Goal: Transaction & Acquisition: Purchase product/service

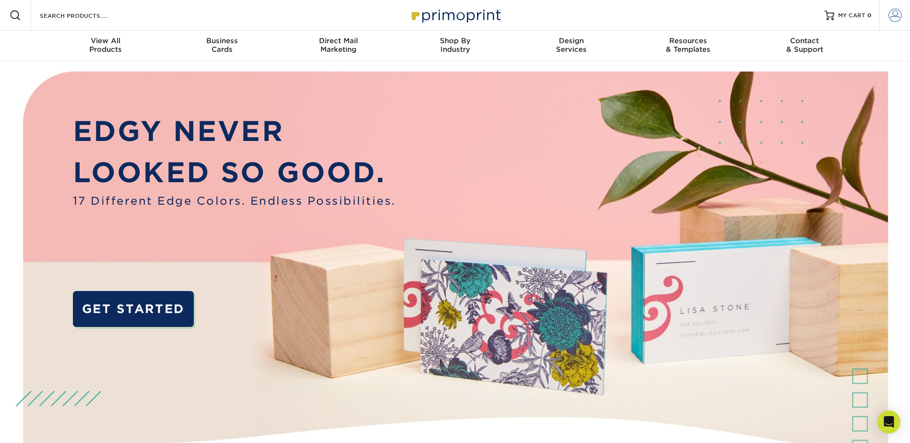
click at [888, 19] on span at bounding box center [894, 15] width 13 height 13
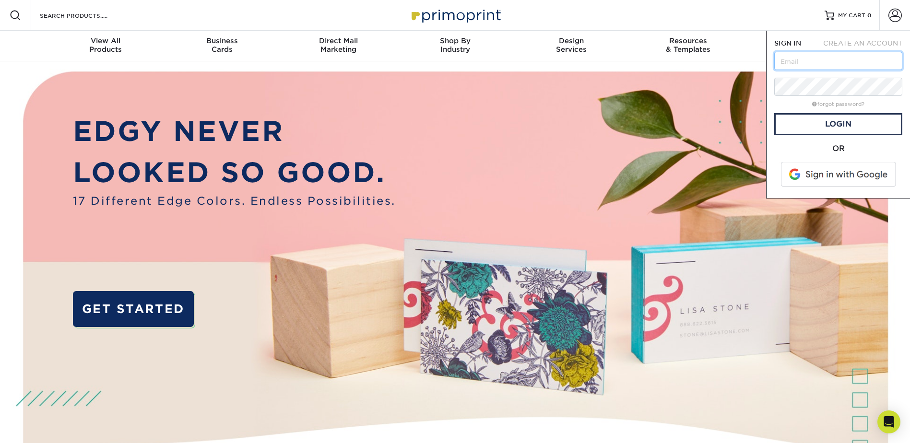
click at [837, 62] on input "text" at bounding box center [838, 61] width 128 height 18
type input "communications@radiantdelivers.com"
click at [835, 65] on input "communications@radiantdelivers.com" at bounding box center [838, 61] width 128 height 18
click at [786, 56] on input "text" at bounding box center [838, 61] width 128 height 18
click at [813, 58] on input "communications@radiantdelivers.com" at bounding box center [838, 61] width 128 height 18
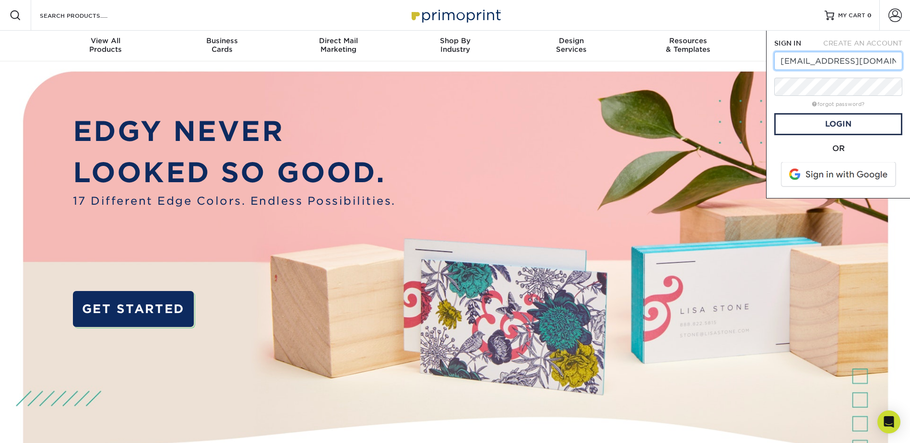
paste input "jdeenihan"
type input "[EMAIL_ADDRESS][DOMAIN_NAME]"
click at [833, 127] on link "Login" at bounding box center [838, 124] width 128 height 22
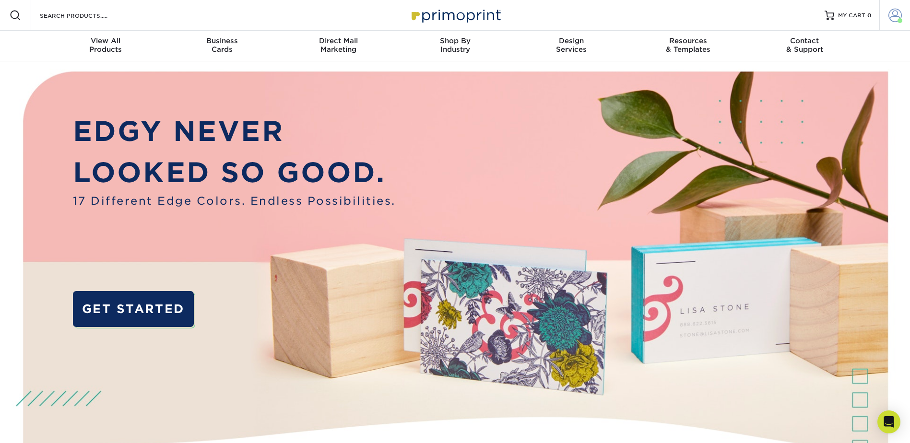
click at [889, 15] on span at bounding box center [894, 15] width 13 height 13
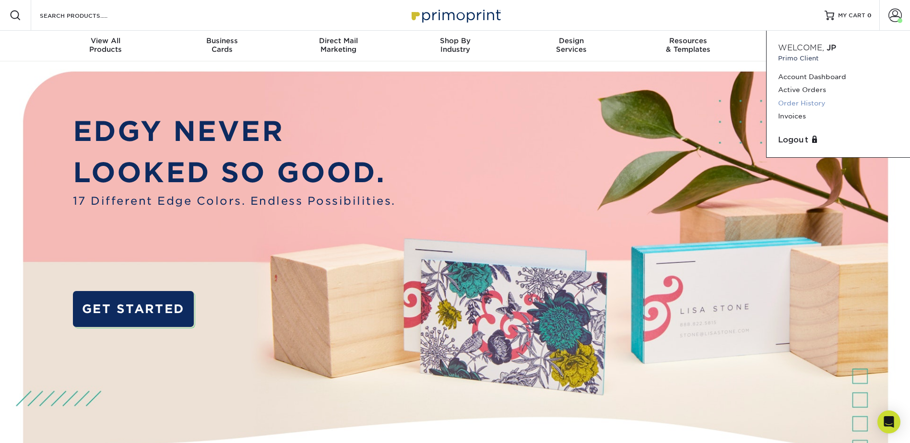
click at [816, 103] on link "Order History" at bounding box center [838, 103] width 120 height 13
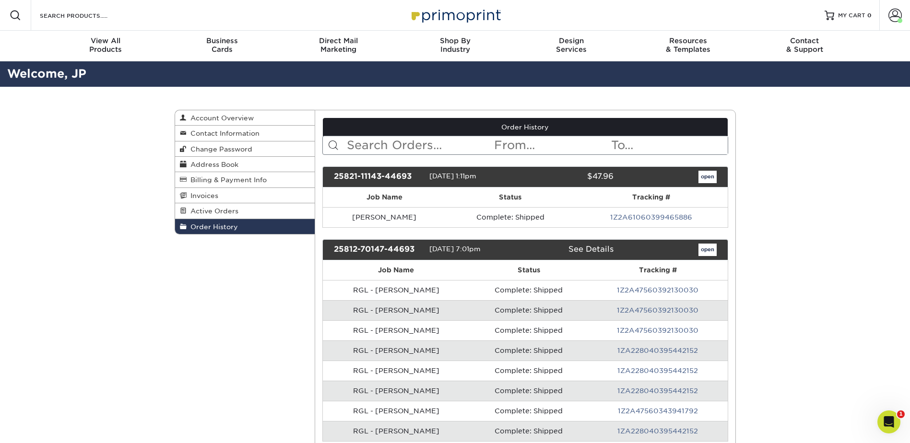
drag, startPoint x: 810, startPoint y: 238, endPoint x: 688, endPoint y: 237, distance: 121.9
click at [459, 21] on img at bounding box center [455, 15] width 96 height 21
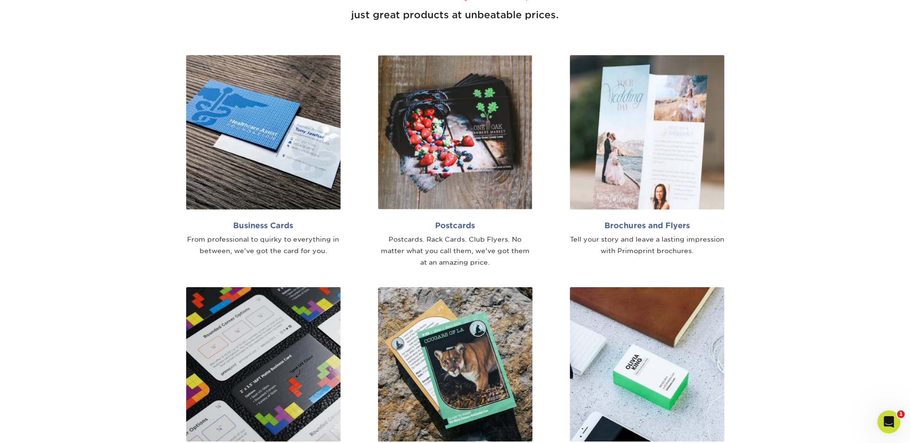
scroll to position [624, 0]
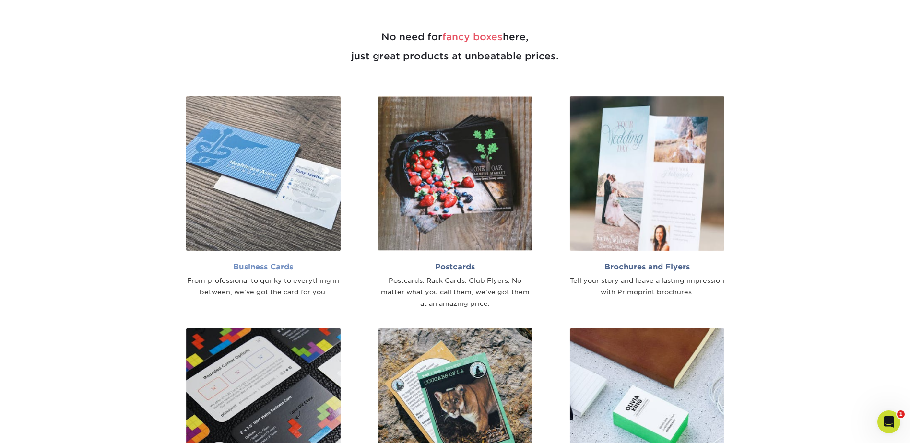
click at [283, 225] on img at bounding box center [263, 173] width 154 height 154
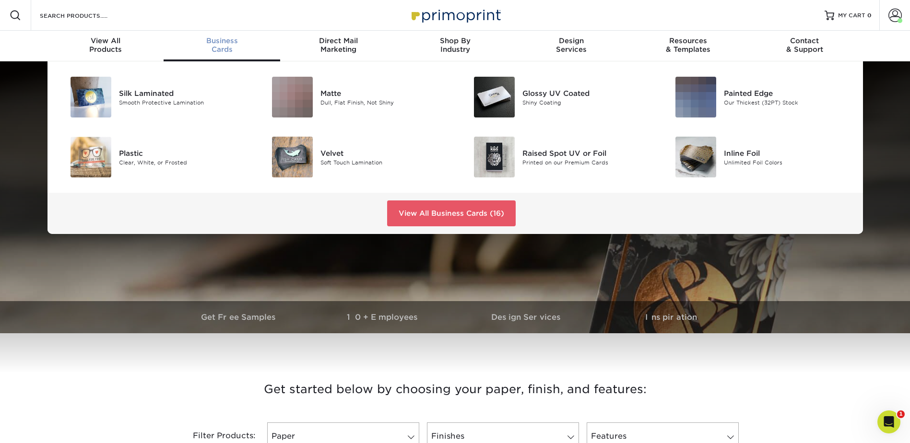
click at [224, 47] on div "Business Cards" at bounding box center [222, 44] width 117 height 17
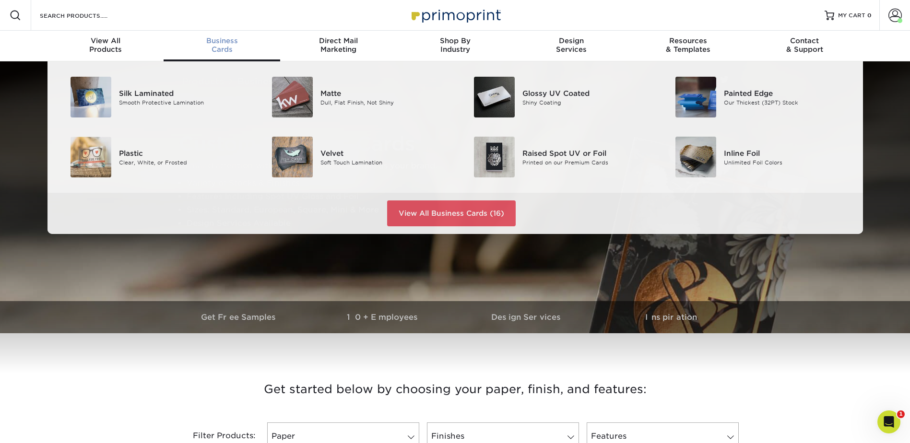
click at [219, 46] on div "Business Cards" at bounding box center [222, 44] width 117 height 17
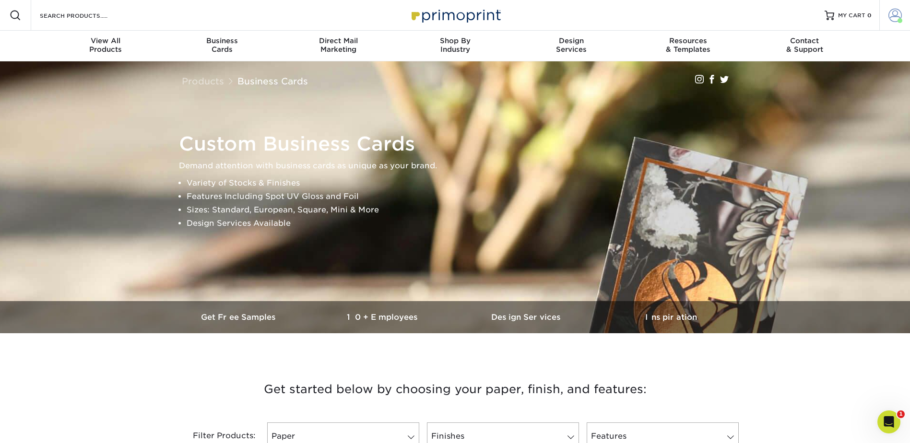
click at [895, 16] on span at bounding box center [894, 15] width 13 height 13
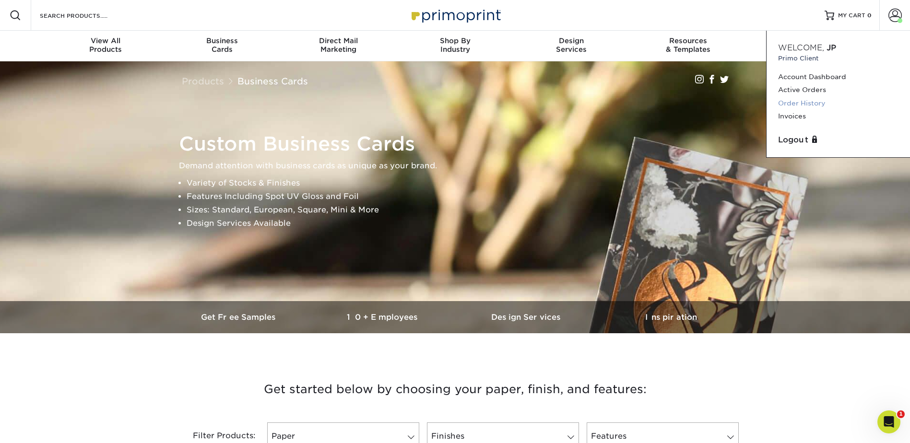
click at [814, 103] on link "Order History" at bounding box center [838, 103] width 120 height 13
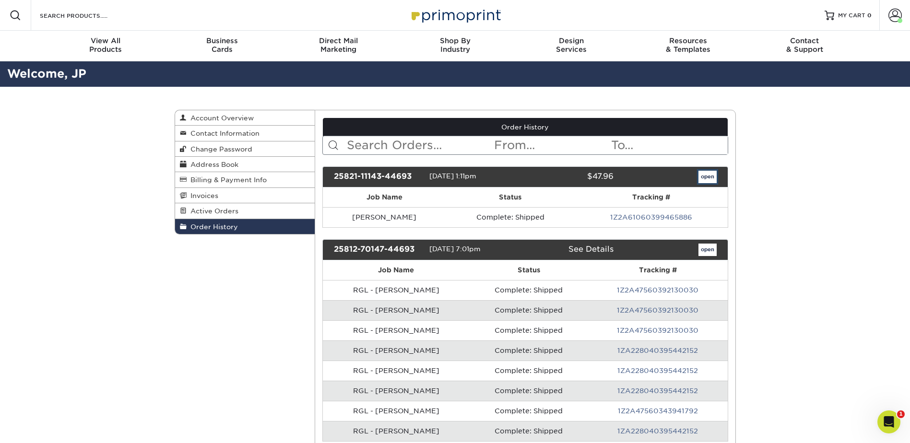
click at [707, 178] on link "open" at bounding box center [708, 177] width 18 height 12
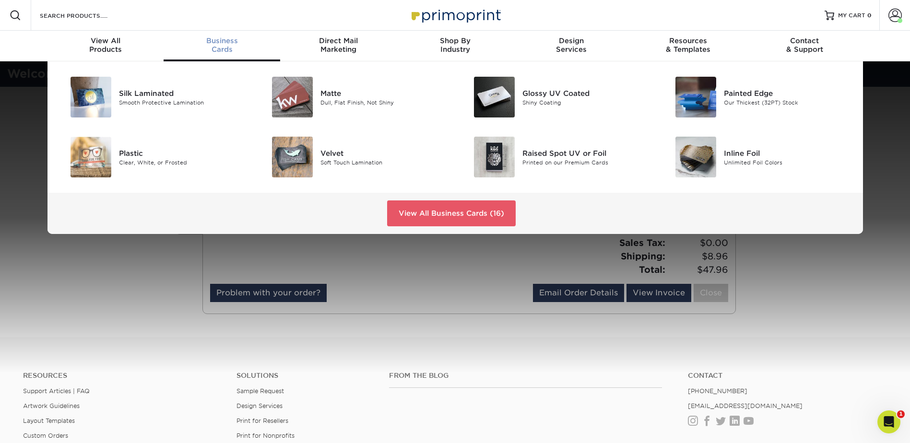
click at [216, 45] on div "Business Cards" at bounding box center [222, 44] width 117 height 17
click at [541, 105] on div "Shiny Coating" at bounding box center [585, 102] width 127 height 8
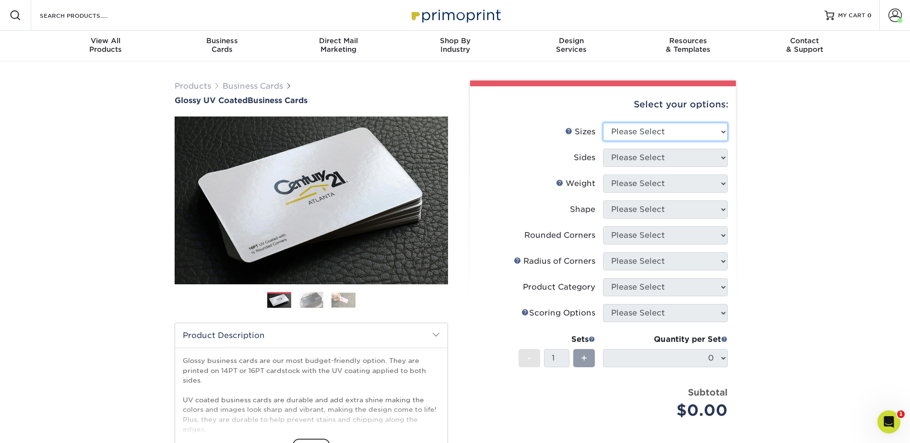
click at [667, 135] on select "Please Select 1.5" x 3.5" - Mini 1.75" x 3.5" - Mini 2" x 2" - Square 2" x 3" -…" at bounding box center [665, 132] width 125 height 18
select select "2.00x3.50"
click at [603, 123] on select "Please Select 1.5" x 3.5" - Mini 1.75" x 3.5" - Mini 2" x 2" - Square 2" x 3" -…" at bounding box center [665, 132] width 125 height 18
click at [683, 157] on select "Please Select Print Both Sides Print Front Only" at bounding box center [665, 158] width 125 height 18
select select "13abbda7-1d64-4f25-8bb2-c179b224825d"
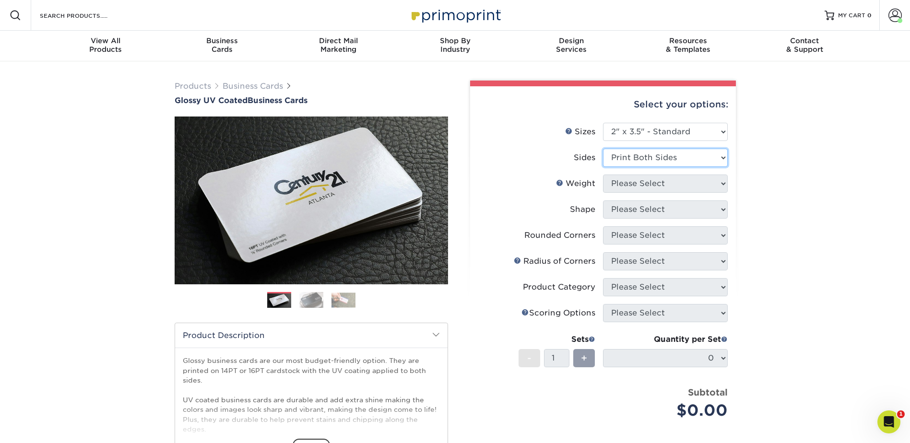
click at [603, 149] on select "Please Select Print Both Sides Print Front Only" at bounding box center [665, 158] width 125 height 18
click at [679, 184] on select "Please Select 16PT 14PT" at bounding box center [665, 184] width 125 height 18
select select "16PT"
click at [603, 175] on select "Please Select 16PT 14PT" at bounding box center [665, 184] width 125 height 18
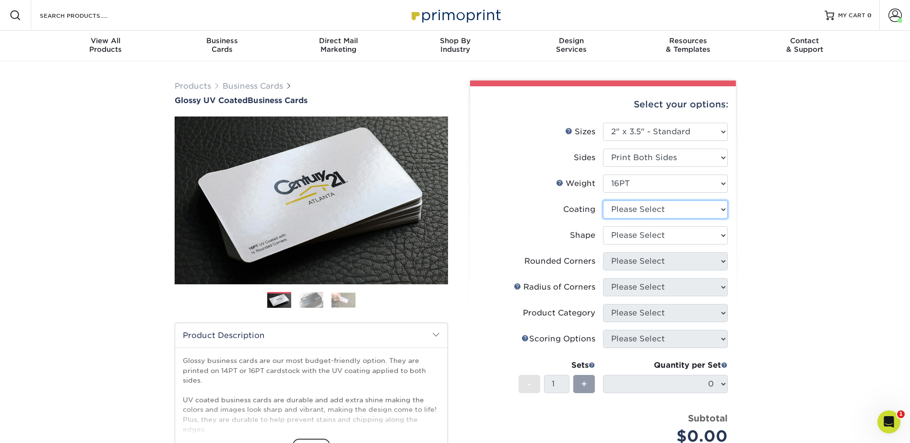
click at [678, 212] on select at bounding box center [665, 210] width 125 height 18
select select "1e8116af-acfc-44b1-83dc-8181aa338834"
click at [603, 201] on select at bounding box center [665, 210] width 125 height 18
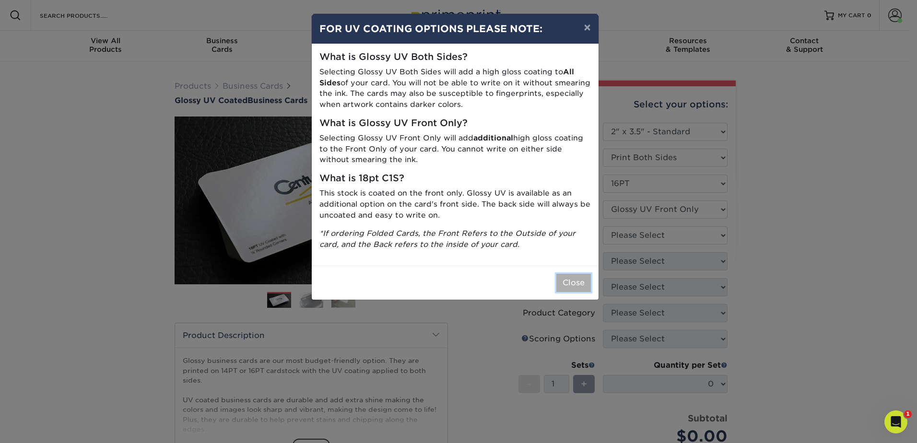
click at [559, 283] on button "Close" at bounding box center [573, 283] width 35 height 18
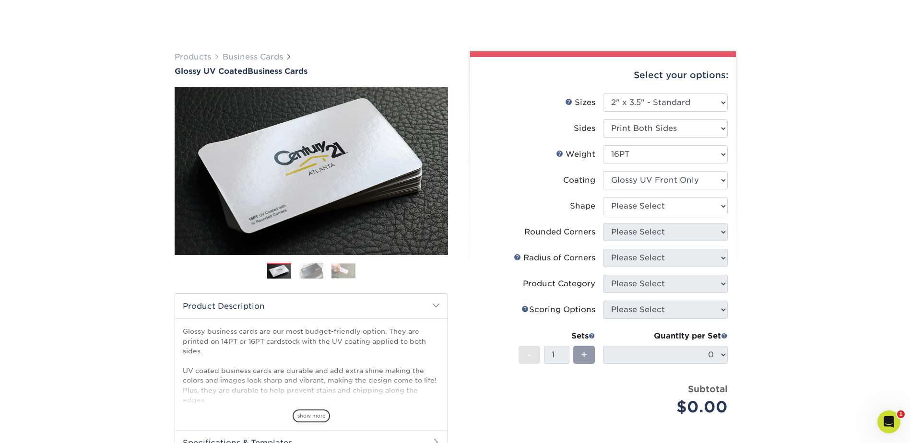
scroll to position [96, 0]
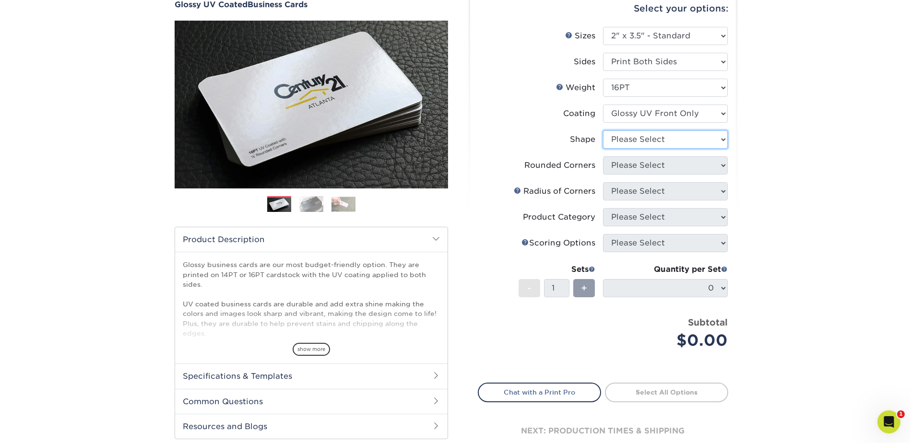
click at [666, 142] on select "Please Select Standard" at bounding box center [665, 139] width 125 height 18
select select "standard"
click at [603, 130] on select "Please Select Standard" at bounding box center [665, 139] width 125 height 18
click at [681, 168] on select "Please Select Yes - Round 2 Corners Yes - Round 4 Corners No" at bounding box center [665, 165] width 125 height 18
select select "0"
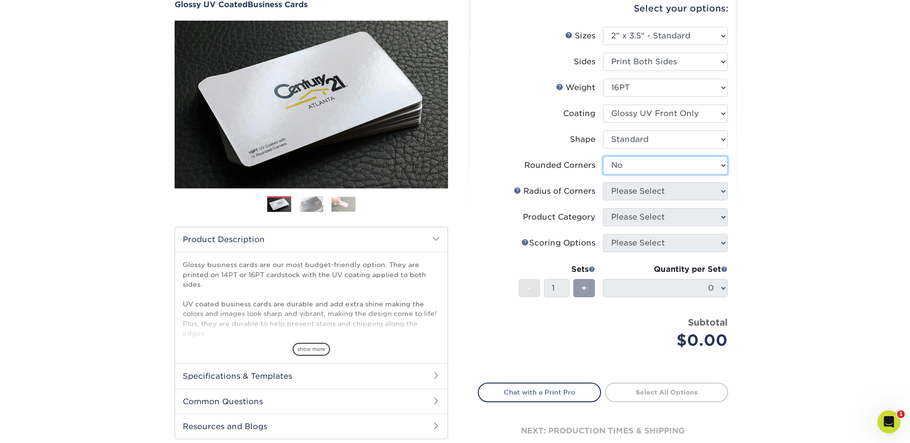
click at [603, 156] on select "Please Select Yes - Round 2 Corners Yes - Round 4 Corners No" at bounding box center [665, 165] width 125 height 18
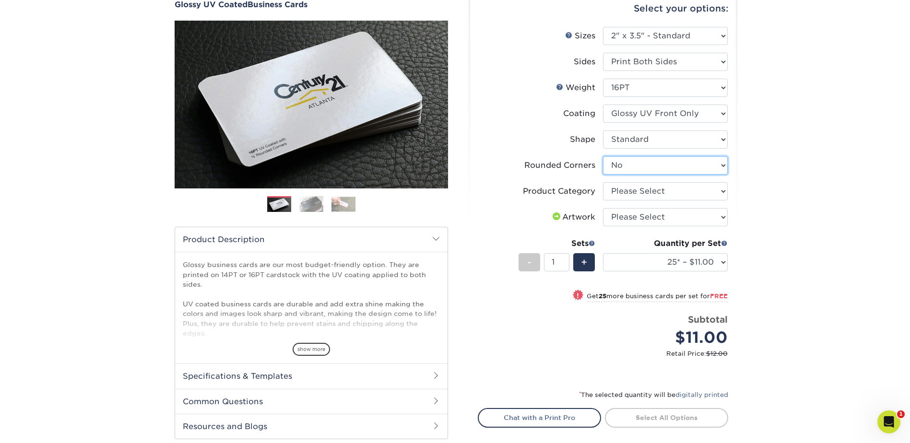
scroll to position [144, 0]
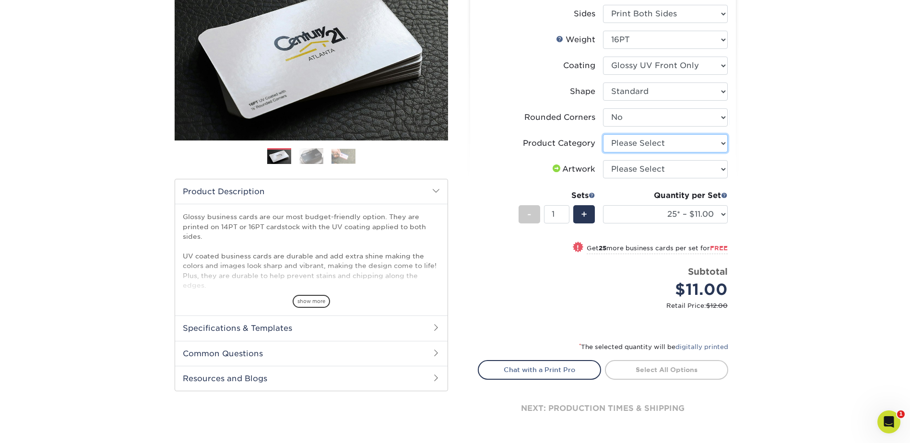
click at [665, 138] on select "Please Select Business Cards" at bounding box center [665, 143] width 125 height 18
select select "3b5148f1-0588-4f88-a218-97bcfdce65c1"
click at [603, 134] on select "Please Select Business Cards" at bounding box center [665, 143] width 125 height 18
click at [700, 170] on select "Please Select I will upload files I need a design - $100" at bounding box center [665, 169] width 125 height 18
select select "upload"
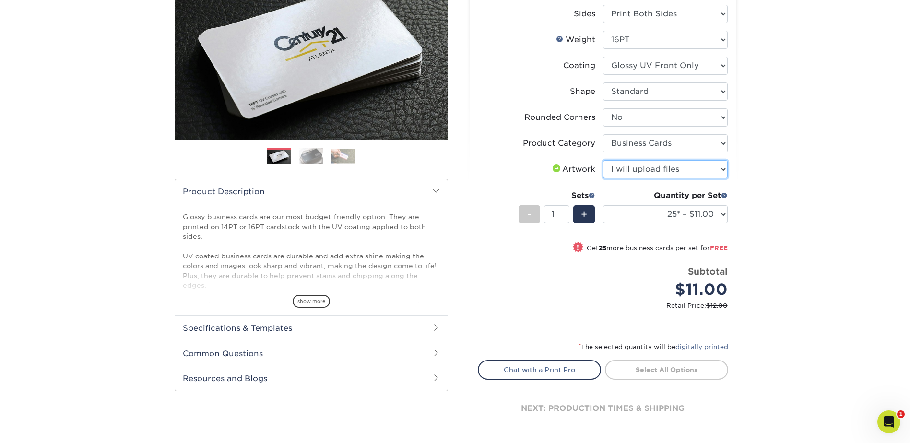
click at [603, 160] on select "Please Select I will upload files I need a design - $100" at bounding box center [665, 169] width 125 height 18
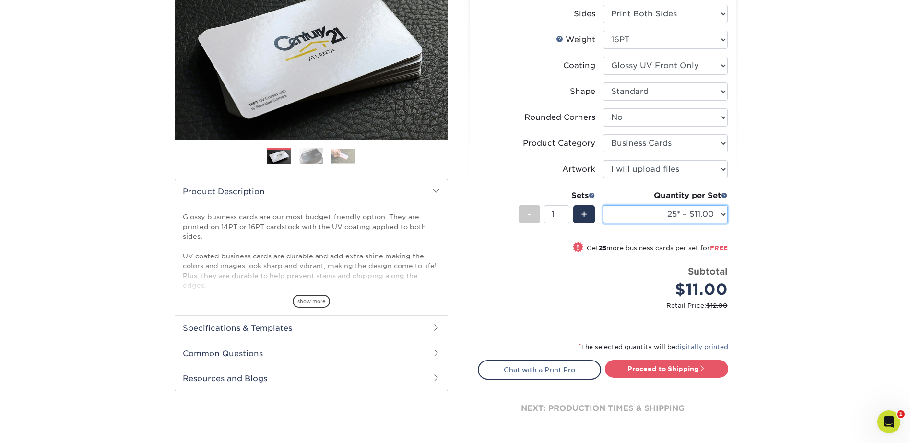
click at [723, 213] on select "25* – $11.00 50* – $11.00 100* – $11.00 250* – $20.00 500 – $39.00 1000 – $49.0…" at bounding box center [665, 214] width 125 height 18
select select "250* – $20.00"
click at [603, 205] on select "25* – $11.00 50* – $11.00 100* – $11.00 250* – $20.00 500 – $39.00 1000 – $49.0…" at bounding box center [665, 214] width 125 height 18
click at [723, 213] on select "25* – $11.00 50* – $11.00 100* – $11.00 250* – $20.00 500 – $39.00 1000 – $49.0…" at bounding box center [665, 214] width 125 height 18
click at [765, 200] on div "Products Business Cards Glossy UV Coated Business Cards Previous Next" at bounding box center [455, 194] width 910 height 555
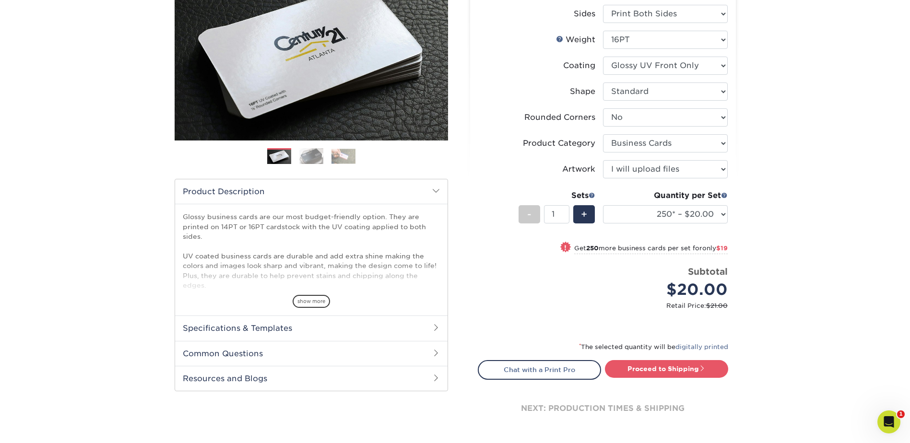
click at [765, 199] on div "Products Business Cards Glossy UV Coated Business Cards Previous Next" at bounding box center [455, 194] width 910 height 555
click at [658, 373] on link "Proceed to Shipping" at bounding box center [666, 368] width 123 height 17
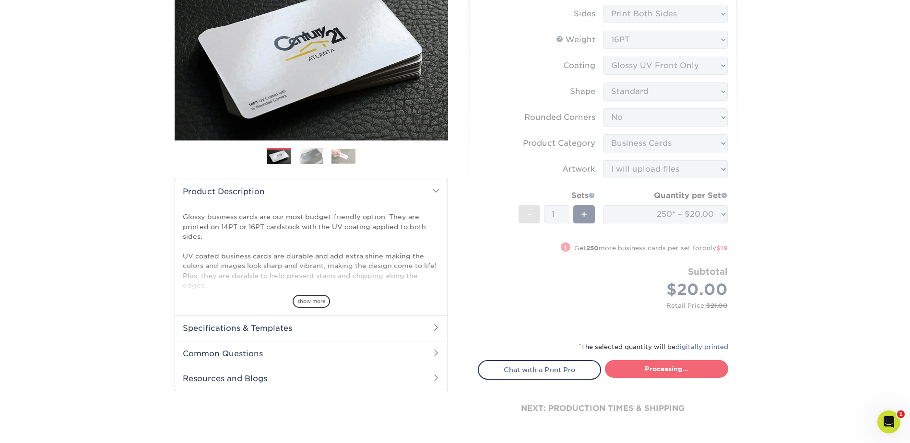
type input "Set 1"
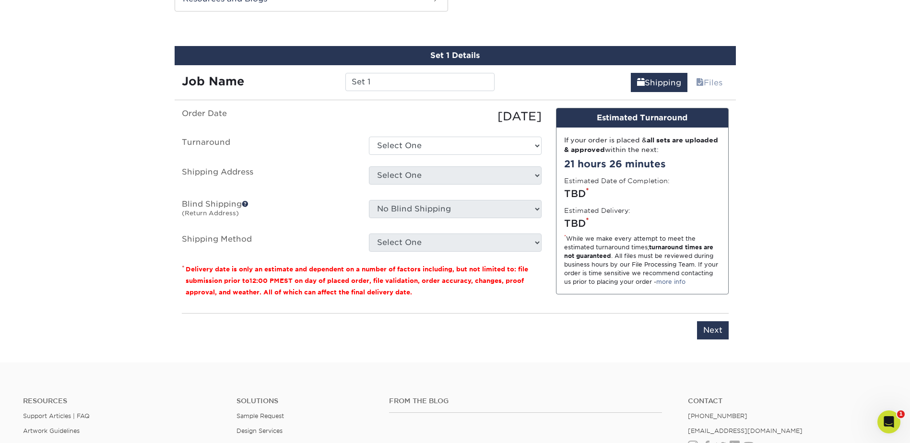
scroll to position [531, 0]
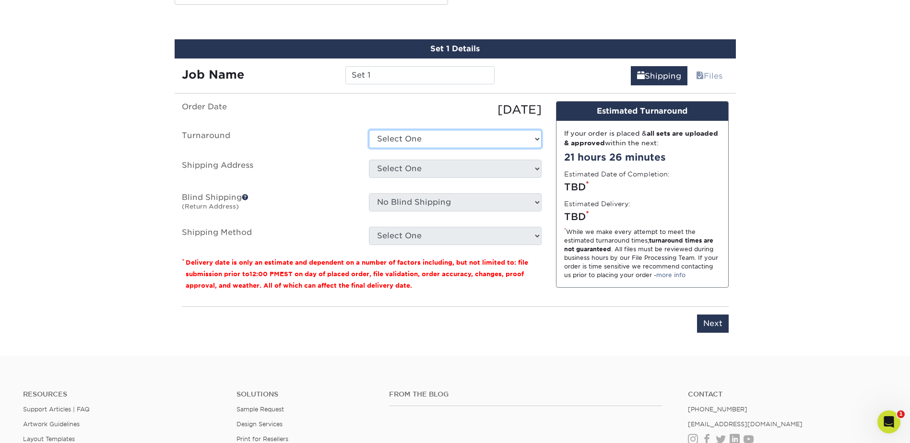
click at [526, 136] on select "Select One 2-4 Business Days 2 Day Next Business Day" at bounding box center [455, 139] width 173 height 18
click at [369, 130] on select "Select One 2-4 Business Days 2 Day Next Business Day" at bounding box center [455, 139] width 173 height 18
click at [467, 139] on select "Select One 2-4 Business Days 2 Day Next Business Day" at bounding box center [455, 139] width 173 height 18
click at [369, 130] on select "Select One 2-4 Business Days 2 Day Next Business Day" at bounding box center [455, 139] width 173 height 18
click at [469, 139] on select "Select One 2-4 Business Days 2 Day Next Business Day" at bounding box center [455, 139] width 173 height 18
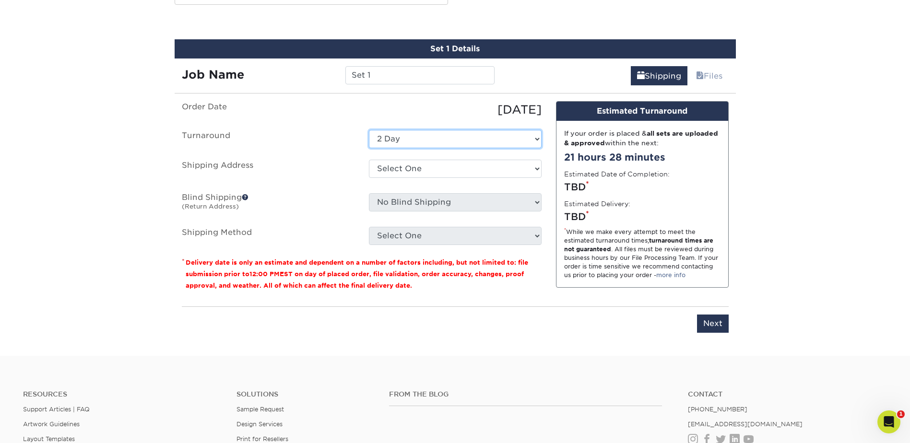
select select "198971fb-b0f2-4966-ba3b-178a1197b453"
click at [369, 130] on select "Select One 2-4 Business Days 2 Day Next Business Day" at bounding box center [455, 139] width 173 height 18
click at [462, 167] on select "Select One A Baumgarten RRR Adcom SNA AIDF Conf Hotel for Wiley Airgroup CHS Al…" at bounding box center [455, 169] width 173 height 18
click at [441, 155] on ul "Order Date 09/09/2025 Turnaround Select One 2-4 Business Days 2 Day Next Busine…" at bounding box center [362, 173] width 360 height 144
click at [485, 166] on select "Select One A Baumgarten RRR Adcom SNA AIDF Conf Hotel for Wiley Airgroup CHS Al…" at bounding box center [455, 169] width 173 height 18
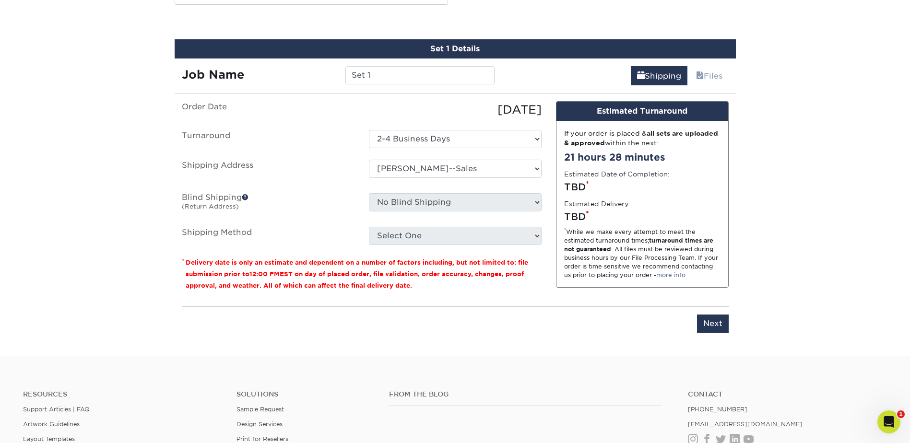
click at [587, 303] on div "You've choosen mailing services! If you have a csv address list please upload i…" at bounding box center [455, 222] width 547 height 243
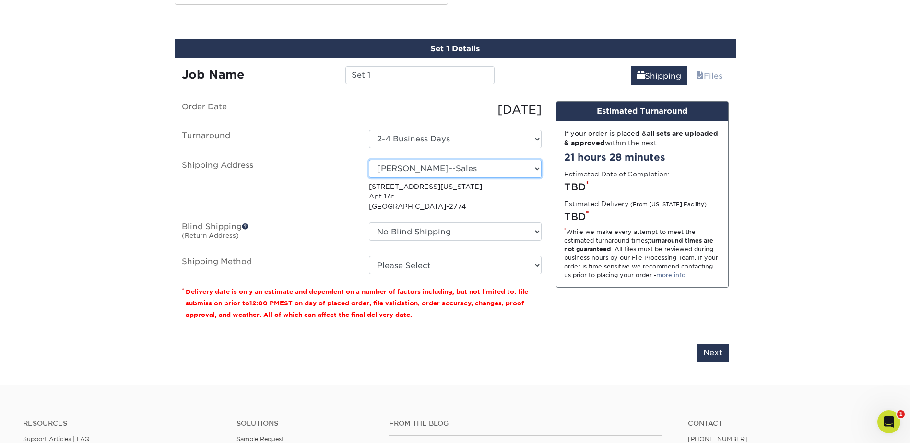
click at [536, 168] on select "Select One A Baumgarten RRR Adcom SNA AIDF Conf Hotel for Wiley Airgroup CHS Al…" at bounding box center [455, 169] width 173 height 18
select select "-1"
click at [369, 160] on select "Select One A Baumgarten RRR Adcom SNA AIDF Conf Hotel for Wiley Airgroup CHS Al…" at bounding box center [455, 169] width 173 height 18
click at [421, 198] on p "4340 Maryland Ave Apt 17c Saint Louis, MO 63108-2774" at bounding box center [455, 196] width 173 height 29
click at [528, 265] on select "Please Select Ground Shipping (+$7.84) 3 Day Shipping Service (+$20.04) 2 Day A…" at bounding box center [455, 265] width 173 height 18
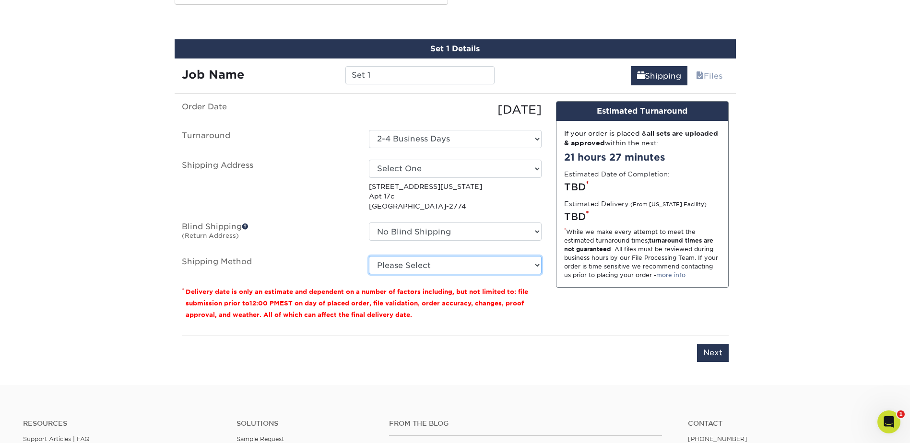
select select "03"
click at [369, 256] on select "Please Select Ground Shipping (+$7.84) 3 Day Shipping Service (+$20.04) 2 Day A…" at bounding box center [455, 265] width 173 height 18
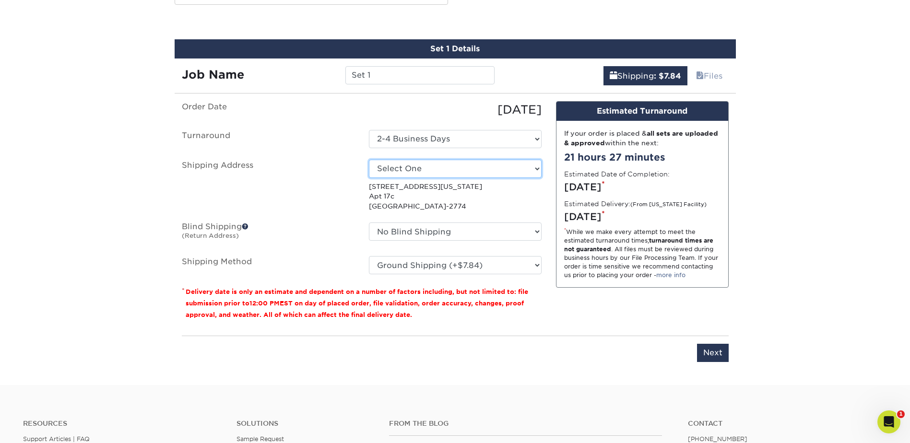
click at [534, 168] on select "Select One A Baumgarten RRR Adcom SNA AIDF Conf Hotel for Wiley Airgroup CHS Al…" at bounding box center [455, 169] width 173 height 18
click at [288, 182] on label "Shipping Address" at bounding box center [268, 185] width 187 height 51
click at [531, 169] on select "Select One A Baumgarten RRR Adcom SNA AIDF Conf Hotel for Wiley Airgroup CHS Al…" at bounding box center [455, 169] width 173 height 18
select select "newaddress"
click at [369, 160] on select "Select One A Baumgarten RRR Adcom SNA AIDF Conf Hotel for Wiley Airgroup CHS Al…" at bounding box center [455, 169] width 173 height 18
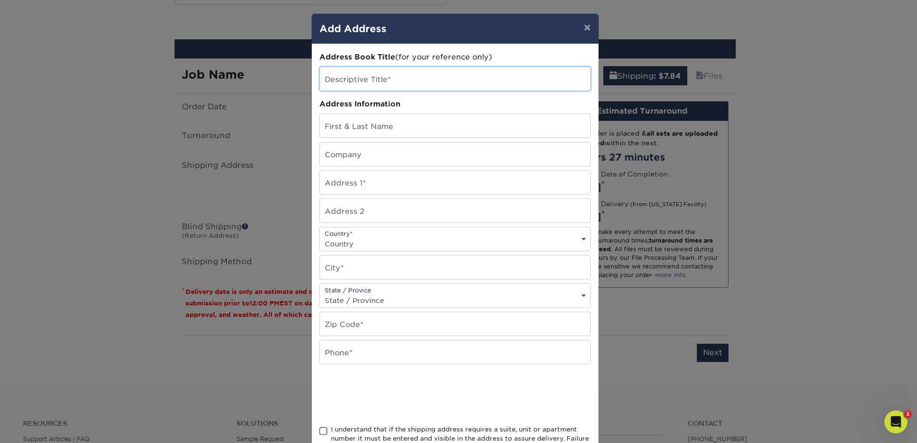
click at [402, 77] on input "text" at bounding box center [455, 79] width 271 height 24
click at [352, 76] on input "text" at bounding box center [455, 79] width 271 height 24
paste input "Mike Walker"
type input "Mike Walker"
click at [591, 32] on button "×" at bounding box center [587, 27] width 22 height 27
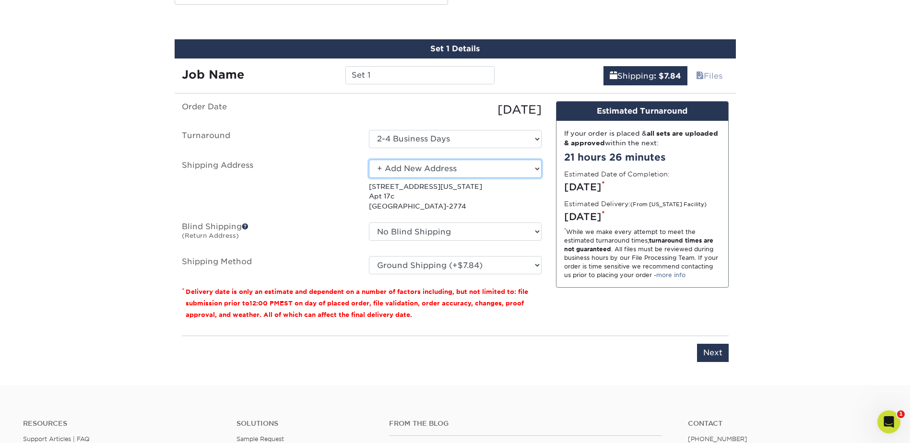
click at [529, 170] on select "Select One A Baumgarten RRR Adcom SNA AIDF Conf Hotel for Wiley Airgroup CHS Al…" at bounding box center [455, 169] width 173 height 18
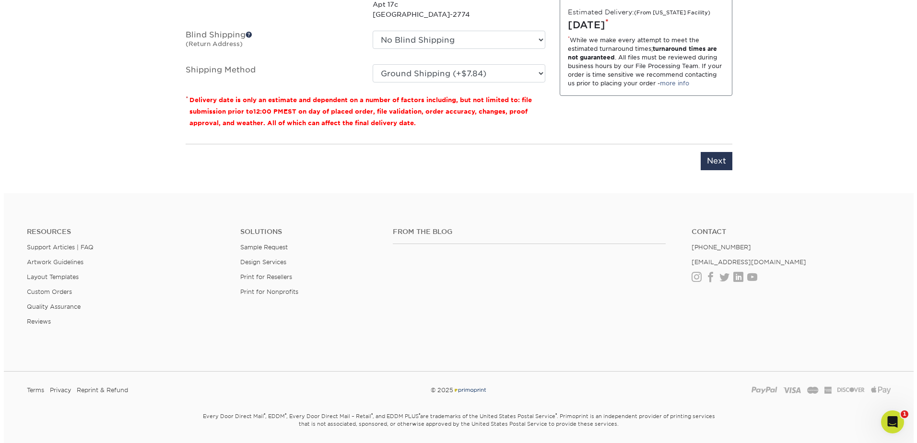
scroll to position [579, 0]
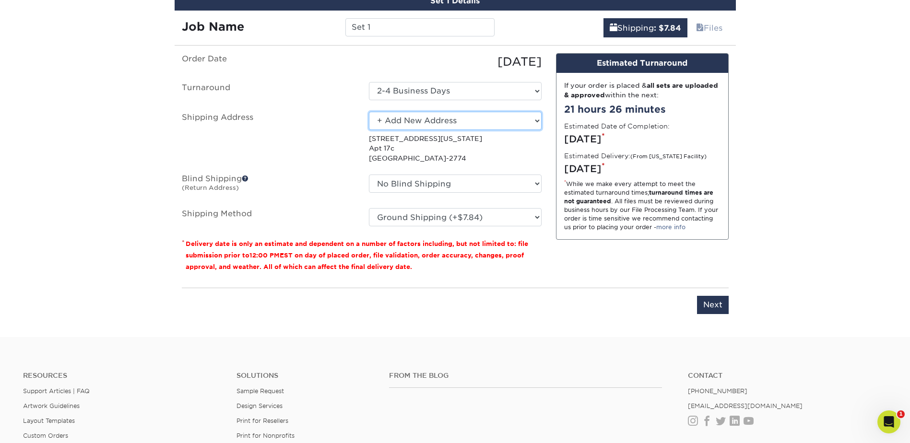
click at [537, 120] on select "Select One A Baumgarten RRR Adcom SNA AIDF Conf Hotel for Wiley Airgroup CHS Al…" at bounding box center [455, 121] width 173 height 18
click at [369, 112] on select "Select One A Baumgarten RRR Adcom SNA AIDF Conf Hotel for Wiley Airgroup CHS Al…" at bounding box center [455, 121] width 173 height 18
click at [450, 123] on select "Select One A Baumgarten RRR Adcom SNA AIDF Conf Hotel for Wiley Airgroup CHS Al…" at bounding box center [455, 121] width 173 height 18
click at [369, 112] on select "Select One A Baumgarten RRR Adcom SNA AIDF Conf Hotel for Wiley Airgroup CHS Al…" at bounding box center [455, 121] width 173 height 18
click at [408, 147] on p "4340 Maryland Ave Apt 17c Saint Louis, MO 63108-2774" at bounding box center [455, 148] width 173 height 29
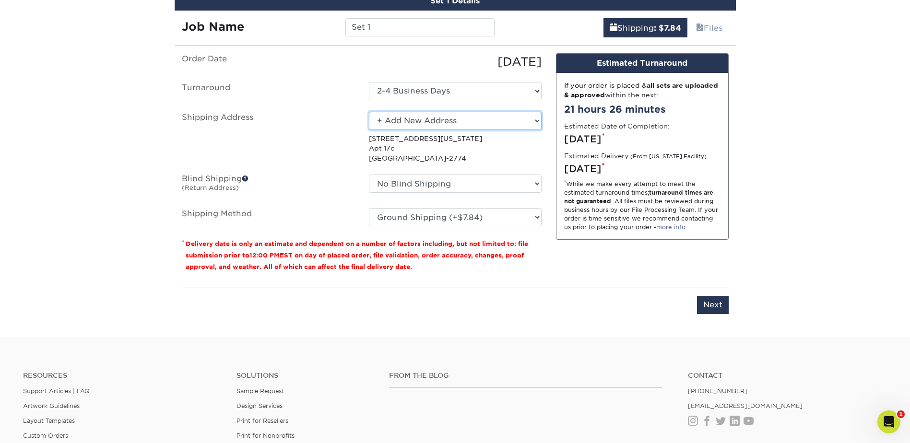
click at [536, 119] on select "Select One A Baumgarten RRR Adcom SNA AIDF Conf Hotel for Wiley Airgroup CHS Al…" at bounding box center [455, 121] width 173 height 18
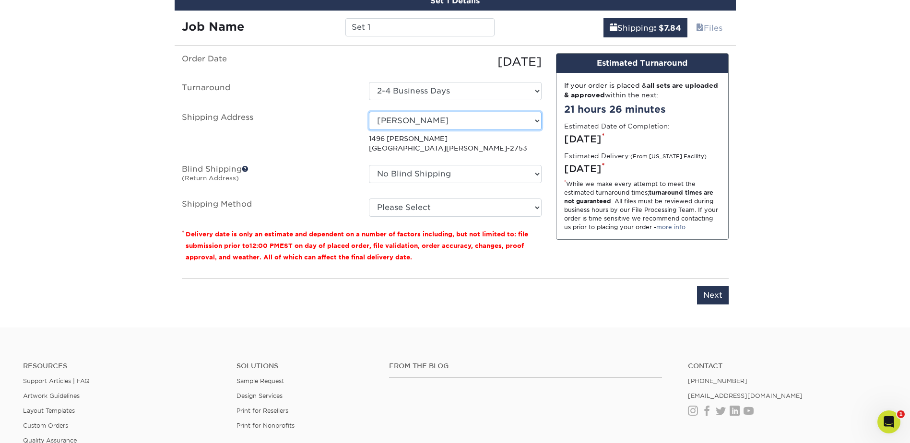
click at [537, 120] on select "Select One A Baumgarten RRR Adcom SNA AIDF Conf Hotel for Wiley Airgroup CHS Al…" at bounding box center [455, 121] width 173 height 18
select select "newaddress"
click at [369, 112] on select "Select One A Baumgarten RRR Adcom SNA AIDF Conf Hotel for Wiley Airgroup CHS Al…" at bounding box center [455, 121] width 173 height 18
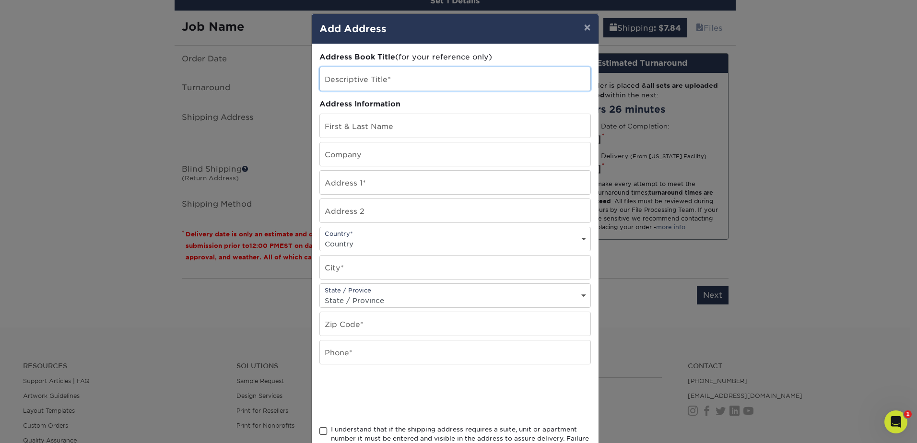
click at [404, 75] on input "text" at bounding box center [455, 79] width 271 height 24
click at [378, 81] on input "Mike Walker" at bounding box center [455, 79] width 271 height 24
type input "[PERSON_NAME] RGL"
click at [413, 128] on input "text" at bounding box center [455, 126] width 271 height 24
type input "Mike Walker"
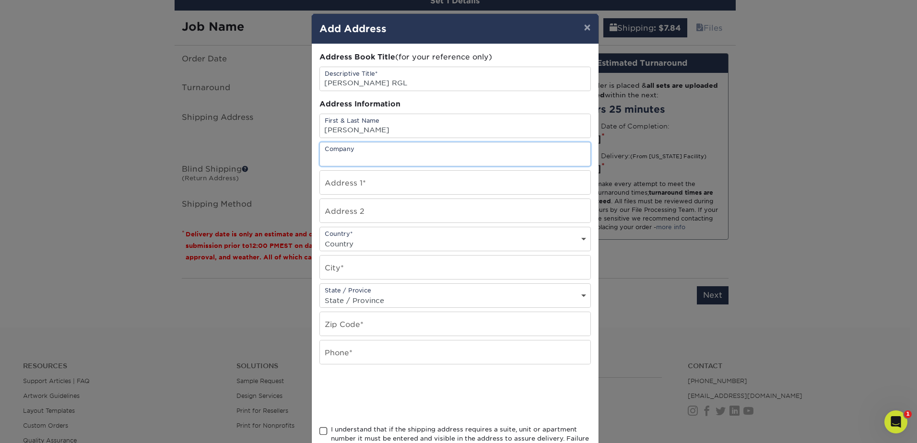
click at [395, 154] on input "text" at bounding box center [455, 154] width 271 height 24
click at [371, 154] on input "text" at bounding box center [455, 154] width 271 height 24
type input "Radiant Global Logistics"
click at [386, 183] on input "text" at bounding box center [455, 183] width 271 height 24
click at [407, 183] on input "text" at bounding box center [455, 183] width 271 height 24
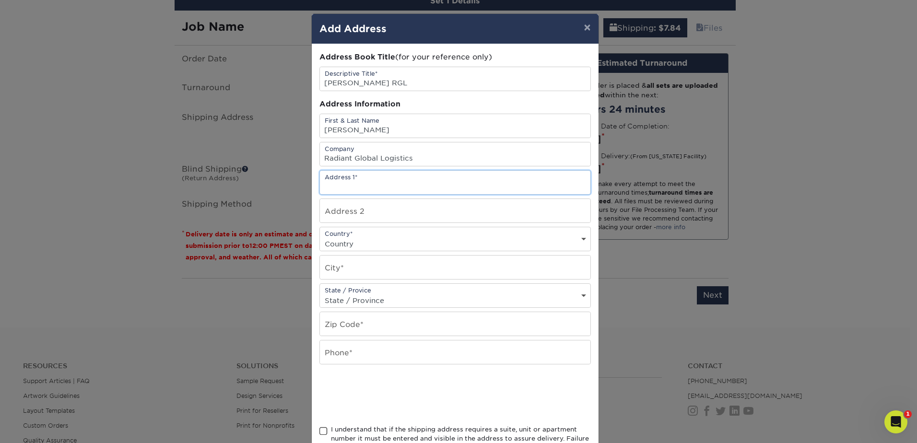
paste input "[STREET_ADDRESS]"
type input "[STREET_ADDRESS]"
click at [398, 245] on select "Country United States Canada ----------------------------- Afghanistan Albania …" at bounding box center [455, 244] width 271 height 14
select select "US"
click at [320, 237] on select "Country United States Canada ----------------------------- Afghanistan Albania …" at bounding box center [455, 244] width 271 height 14
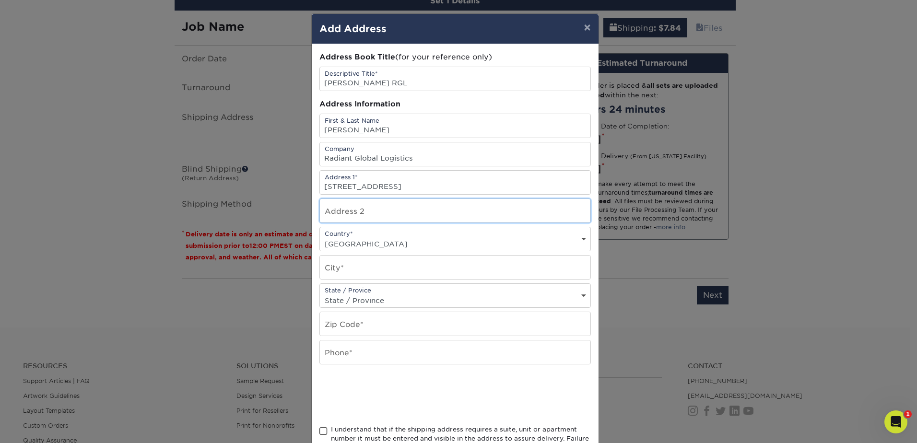
click at [386, 211] on input "text" at bounding box center [455, 211] width 271 height 24
paste input "Mendota Heights"
type input "Mendota Heights"
click at [384, 265] on input "text" at bounding box center [455, 268] width 271 height 24
drag, startPoint x: 394, startPoint y: 215, endPoint x: 320, endPoint y: 214, distance: 73.9
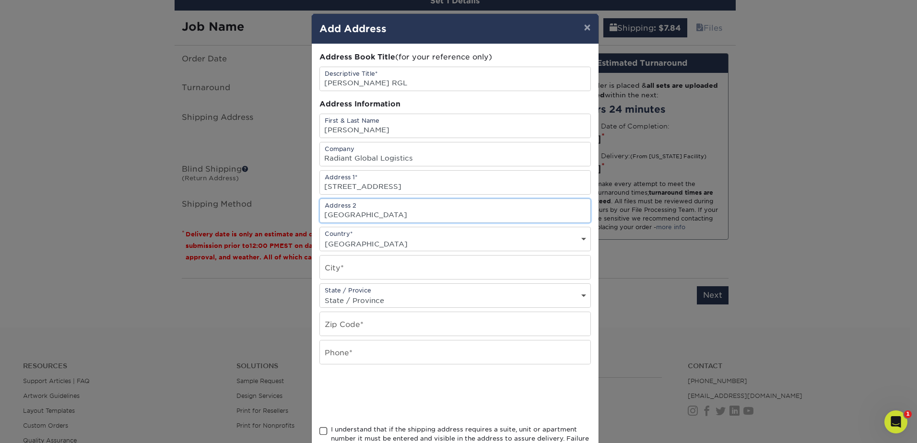
click at [320, 214] on input "Mendota Heights" at bounding box center [455, 211] width 271 height 24
click at [355, 263] on input "text" at bounding box center [455, 268] width 271 height 24
paste input "Mendota Heights"
type input "Mendota Heights"
click at [394, 295] on select "State / Province Alabama Alaska Arizona Arkansas California Colorado Connecticu…" at bounding box center [455, 301] width 271 height 14
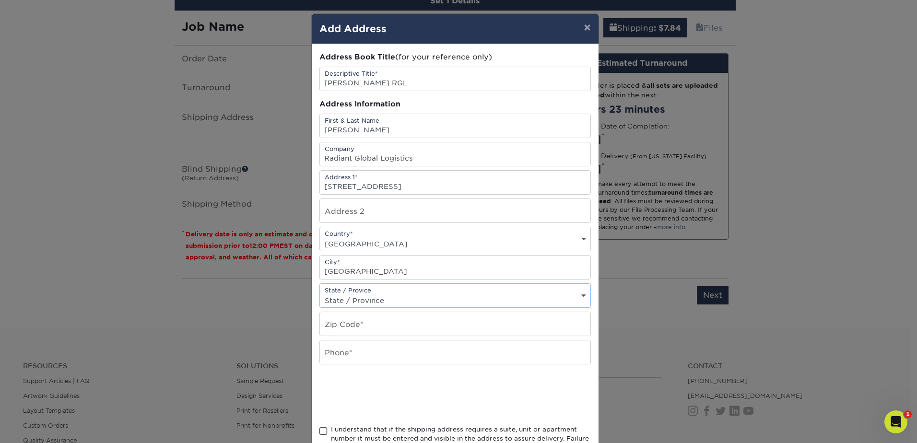
click at [384, 304] on select "State / Province Alabama Alaska Arizona Arkansas California Colorado Connecticu…" at bounding box center [455, 301] width 271 height 14
select select "MN"
click at [320, 294] on select "State / Province Alabama Alaska Arizona Arkansas California Colorado Connecticu…" at bounding box center [455, 301] width 271 height 14
click at [366, 324] on input "text" at bounding box center [455, 324] width 271 height 24
click at [379, 331] on input "text" at bounding box center [455, 324] width 271 height 24
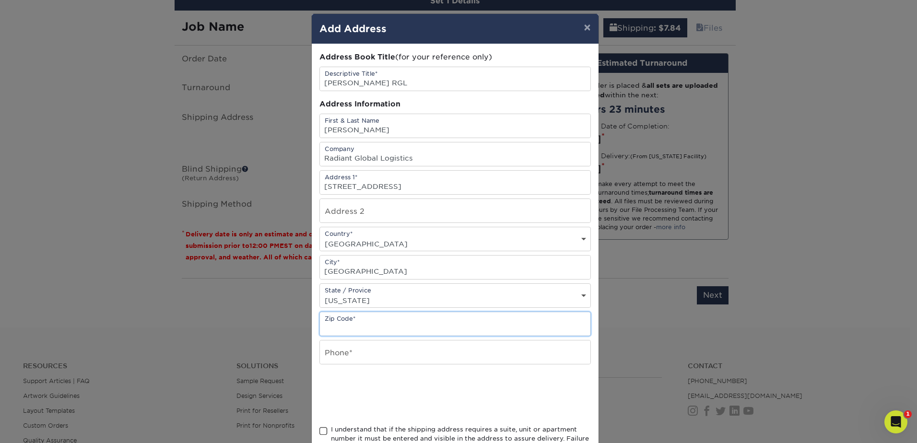
paste input "55120"
type input "55120"
click at [361, 356] on input "text" at bounding box center [455, 353] width 271 height 24
click at [368, 353] on input "text" at bounding box center [455, 353] width 271 height 24
paste input "651-492-4388"
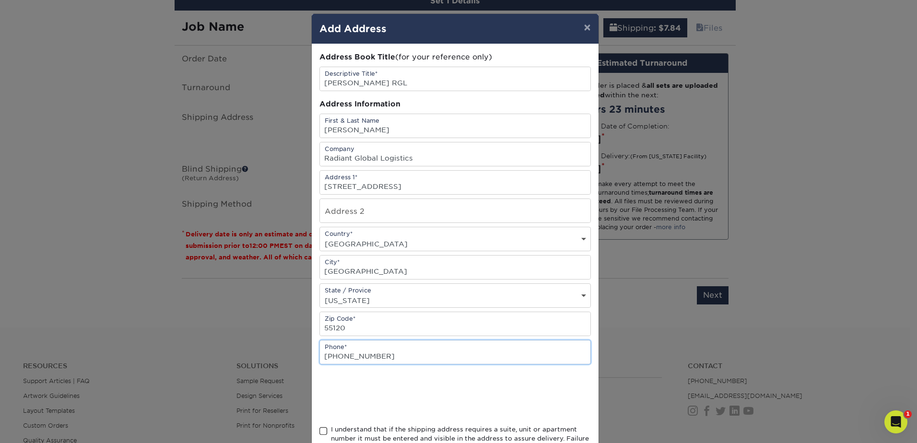
type input "651-492-4388"
click at [538, 383] on div at bounding box center [456, 394] width 272 height 37
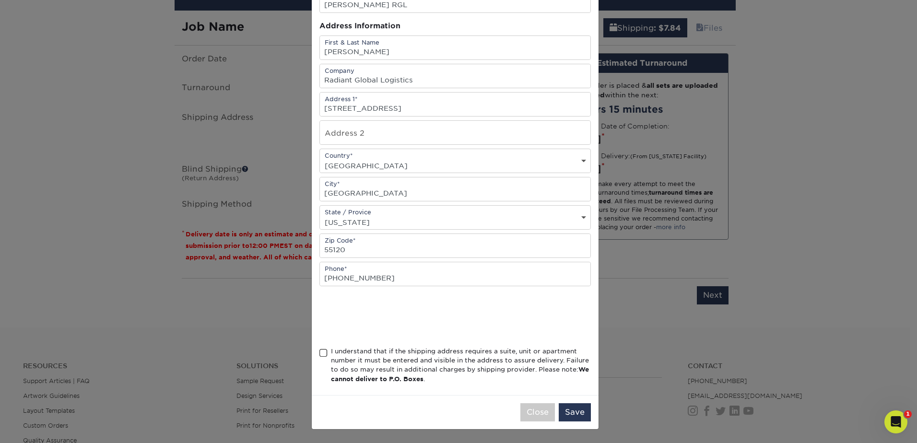
click at [320, 353] on span at bounding box center [324, 353] width 8 height 9
click at [0, 0] on input "I understand that if the shipping address requires a suite, unit or apartment n…" at bounding box center [0, 0] width 0 height 0
click at [575, 415] on button "Save" at bounding box center [575, 412] width 32 height 18
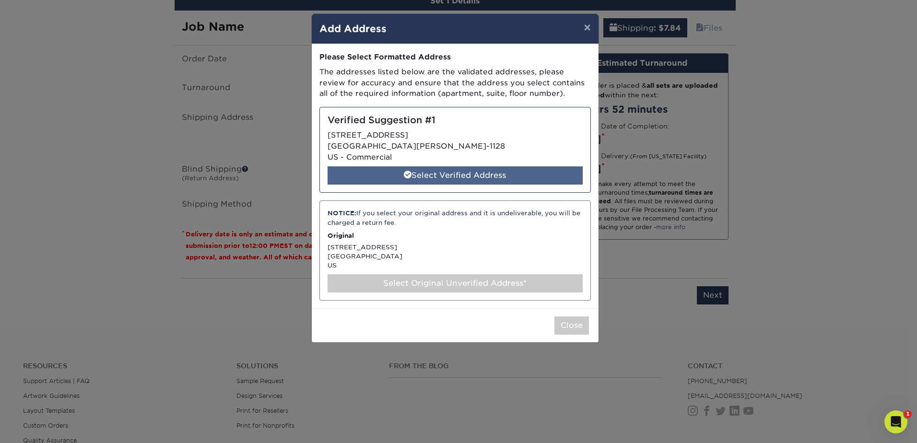
click at [453, 170] on div "Select Verified Address" at bounding box center [455, 175] width 255 height 18
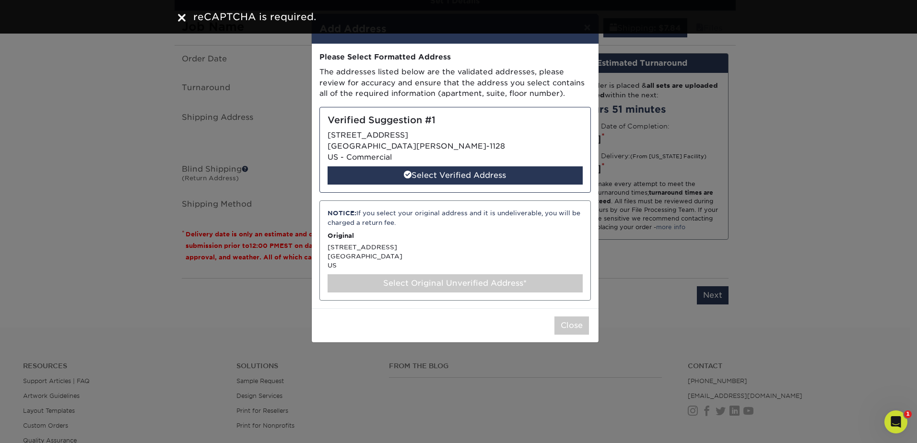
click at [180, 16] on img at bounding box center [182, 18] width 8 height 8
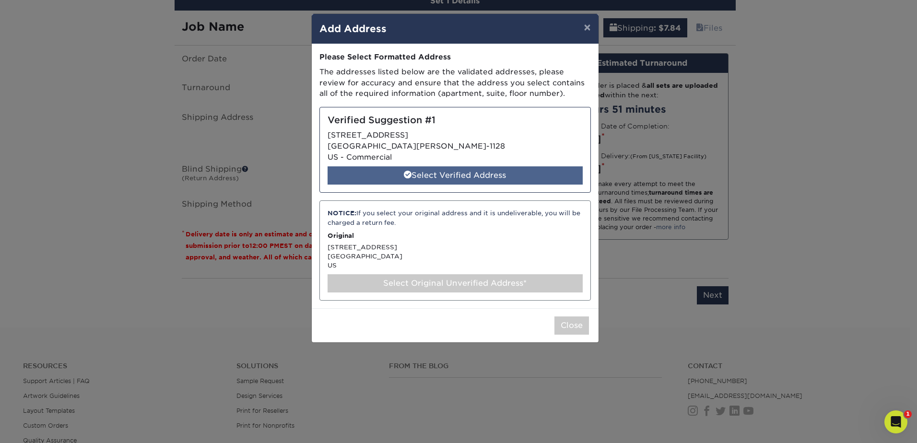
click at [503, 175] on div "Select Verified Address" at bounding box center [455, 175] width 255 height 18
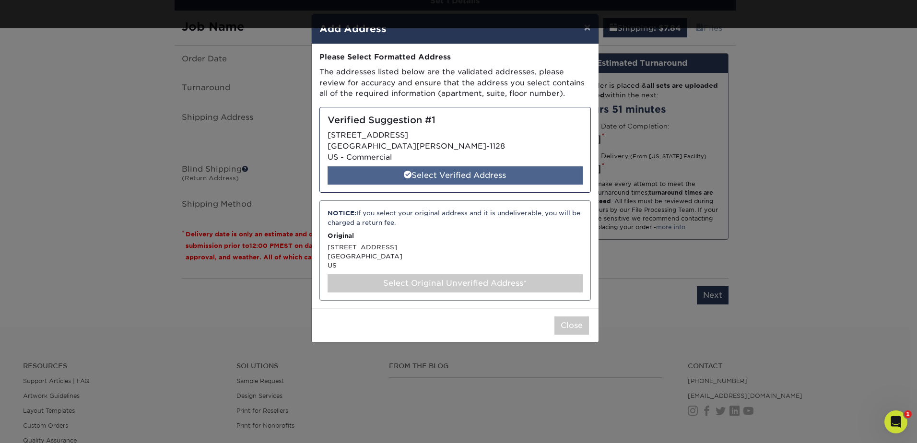
click at [503, 175] on div "Select Verified Address" at bounding box center [455, 175] width 255 height 18
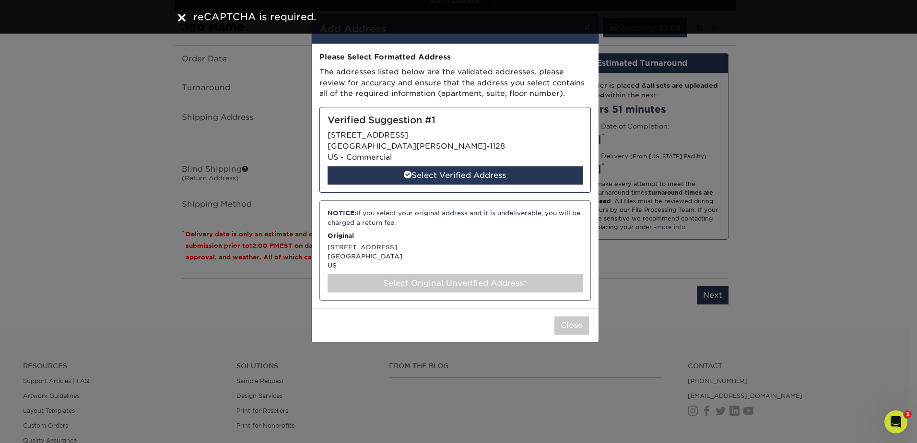
click at [463, 144] on div "Verified Suggestion #1 1300 MENDOTA HEIGHTS RD SAINT PAUL, MN 55120-1128 US - C…" at bounding box center [456, 150] width 272 height 86
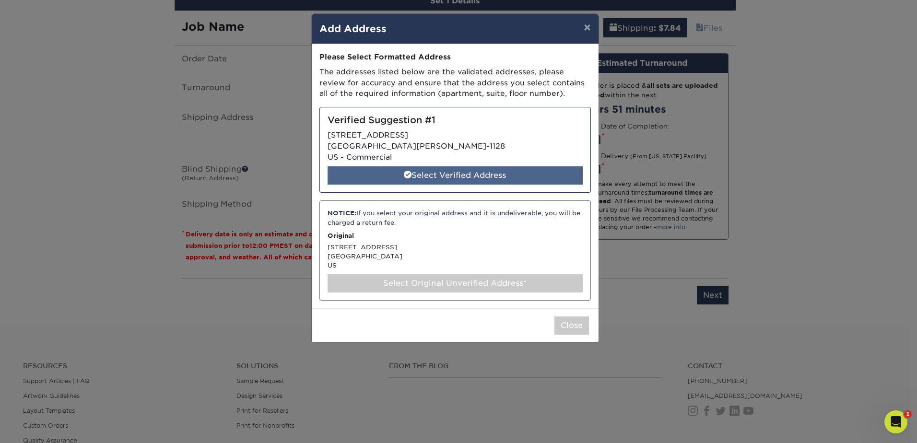
click at [491, 174] on div "Select Verified Address" at bounding box center [455, 175] width 255 height 18
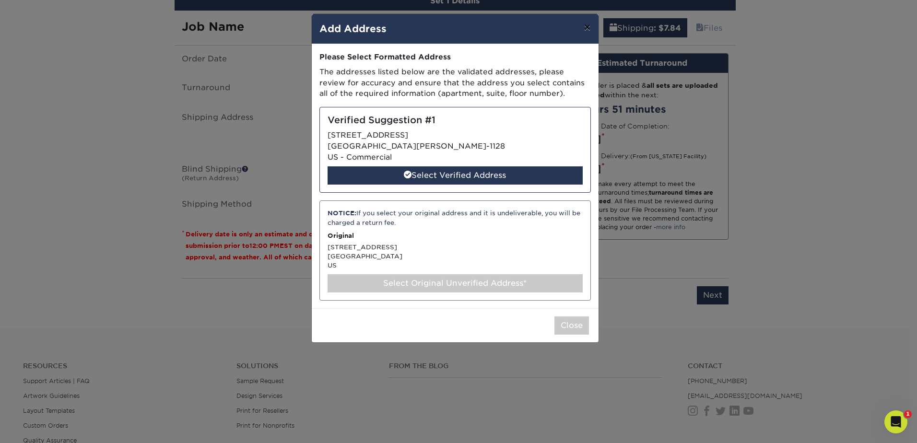
click at [585, 28] on button "×" at bounding box center [587, 27] width 22 height 27
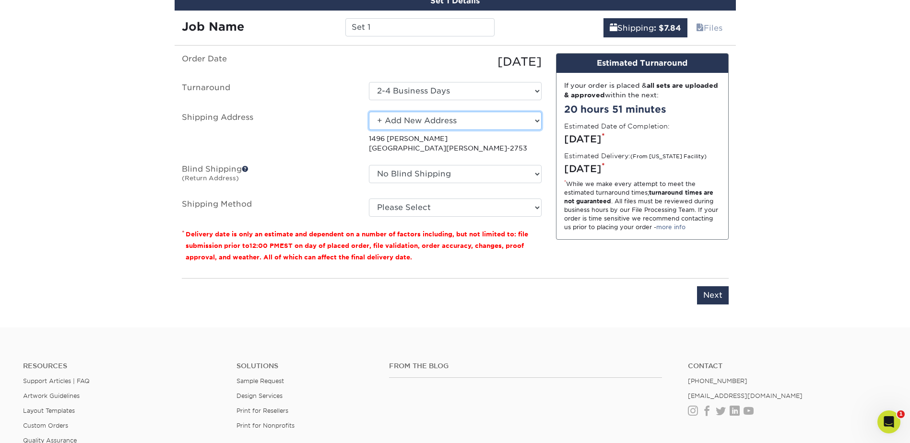
click at [538, 121] on select "Select One A Baumgarten RRR Adcom SNA AIDF Conf Hotel for Wiley Airgroup CHS Al…" at bounding box center [455, 121] width 173 height 18
click at [369, 112] on select "Select One A Baumgarten RRR Adcom SNA AIDF Conf Hotel for Wiley Airgroup CHS Al…" at bounding box center [455, 121] width 173 height 18
click at [528, 123] on select "Select One A Baumgarten RRR Adcom SNA AIDF Conf Hotel for Wiley Airgroup CHS Al…" at bounding box center [455, 121] width 173 height 18
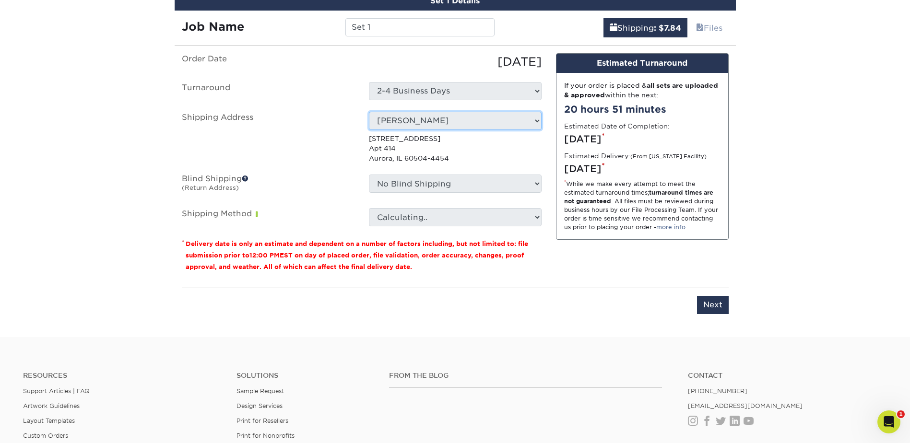
click at [537, 120] on select "Select One A Baumgarten RRR Adcom SNA AIDF Conf Hotel for Wiley Airgroup CHS Al…" at bounding box center [455, 121] width 173 height 18
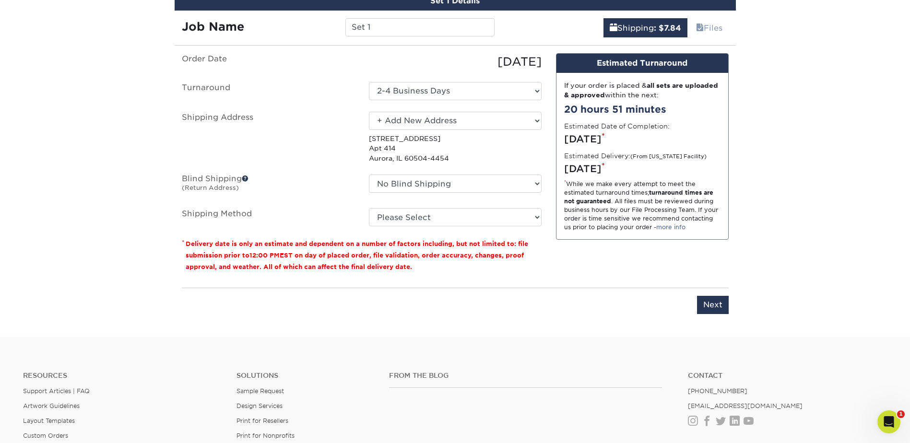
click at [369, 112] on select "Select One A Baumgarten RRR Adcom SNA AIDF Conf Hotel for Wiley Airgroup CHS Al…" at bounding box center [455, 121] width 173 height 18
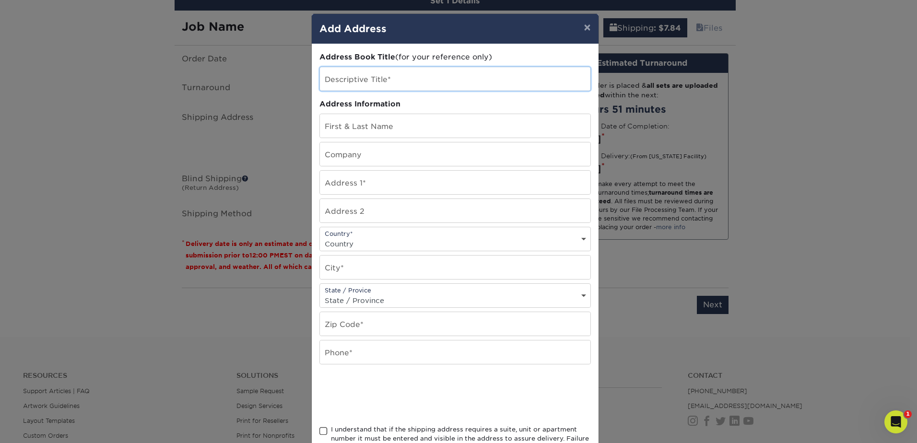
click at [443, 79] on input "text" at bounding box center [455, 79] width 271 height 24
click at [586, 27] on button "×" at bounding box center [587, 27] width 22 height 27
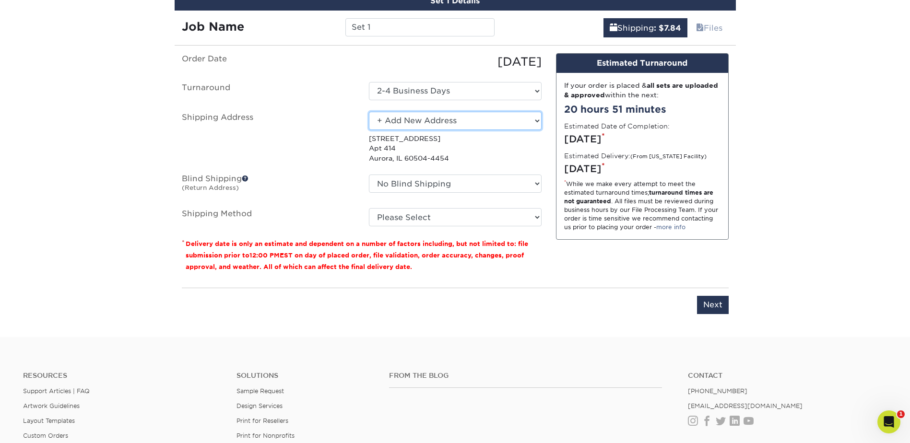
click at [539, 118] on select "Select One A Baumgarten RRR Adcom SNA AIDF Conf Hotel for Wiley Airgroup CHS Al…" at bounding box center [455, 121] width 173 height 18
click at [592, 260] on div "Design Estimated Turnaround If your order is placed & all sets are uploaded & a…" at bounding box center [642, 166] width 187 height 227
click at [537, 123] on select "Select One A Baumgarten RRR Adcom SNA AIDF Conf Hotel for Wiley Airgroup CHS Al…" at bounding box center [455, 121] width 173 height 18
select select "newaddress"
click at [369, 112] on select "Select One A Baumgarten RRR Adcom SNA AIDF Conf Hotel for Wiley Airgroup CHS Al…" at bounding box center [455, 121] width 173 height 18
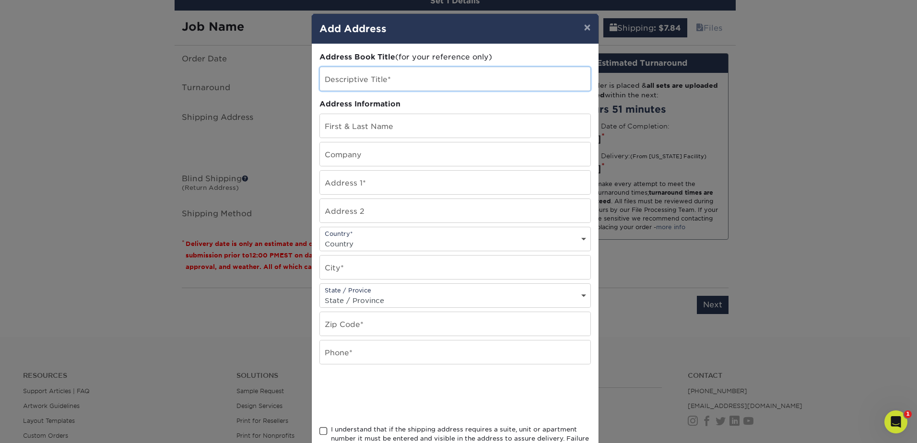
click at [412, 76] on input "text" at bounding box center [455, 79] width 271 height 24
type input "[PERSON_NAME] RGL"
type input "Mike Walker"
type input "Radiant Global Logistics"
type input "[STREET_ADDRESS]"
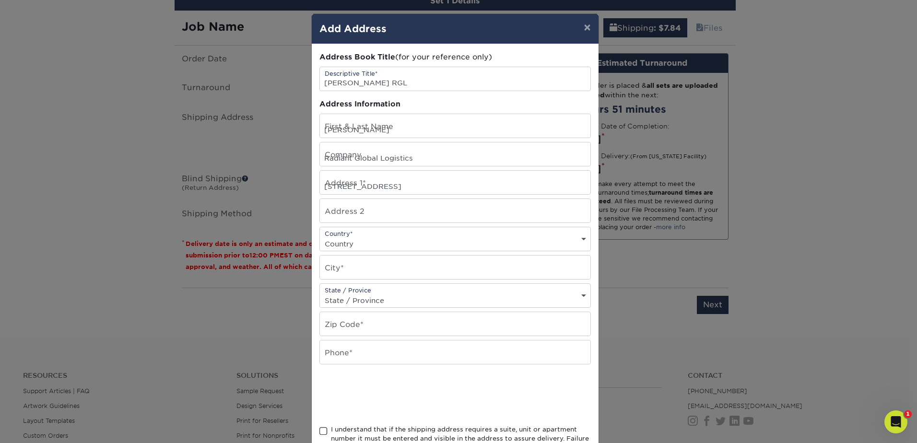
select select "US"
type input "Mendota Heights"
select select "MN"
type input "55120"
type input "651-492-4388"
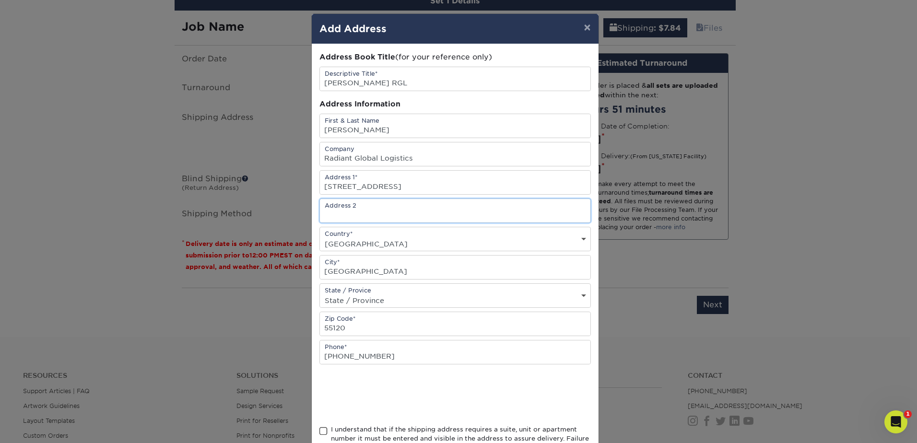
click at [440, 213] on input "text" at bounding box center [455, 211] width 271 height 24
click at [683, 263] on div "× Add Address Address Book Title (for your reference only) Descriptive Title* M…" at bounding box center [458, 221] width 917 height 443
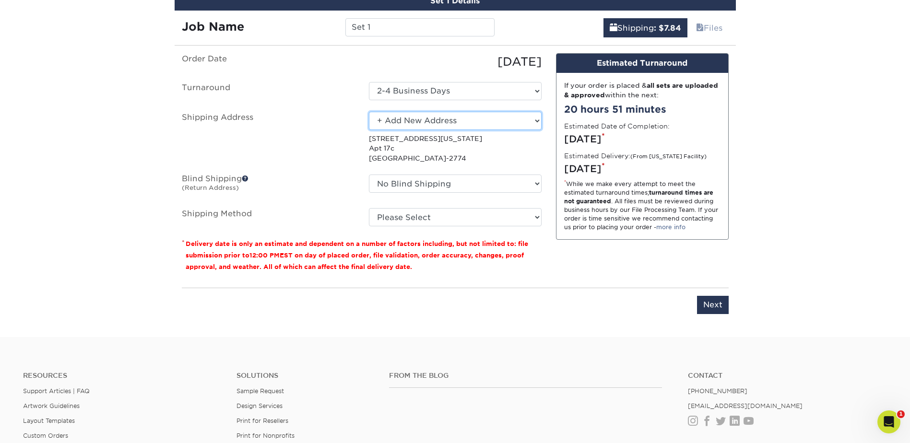
click at [532, 119] on select "Select One A Baumgarten RRR Adcom SNA AIDF Conf Hotel for Wiley Airgroup CHS Al…" at bounding box center [455, 121] width 173 height 18
click at [369, 112] on select "Select One A Baumgarten RRR Adcom SNA AIDF Conf Hotel for Wiley Airgroup CHS Al…" at bounding box center [455, 121] width 173 height 18
click at [430, 122] on select "Select One A Baumgarten RRR Adcom SNA AIDF Conf Hotel for Wiley Airgroup CHS Al…" at bounding box center [455, 121] width 173 height 18
click at [478, 119] on select "Select One A Baumgarten RRR Adcom SNA AIDF Conf Hotel for Wiley Airgroup CHS Al…" at bounding box center [455, 121] width 173 height 18
select select "newaddress"
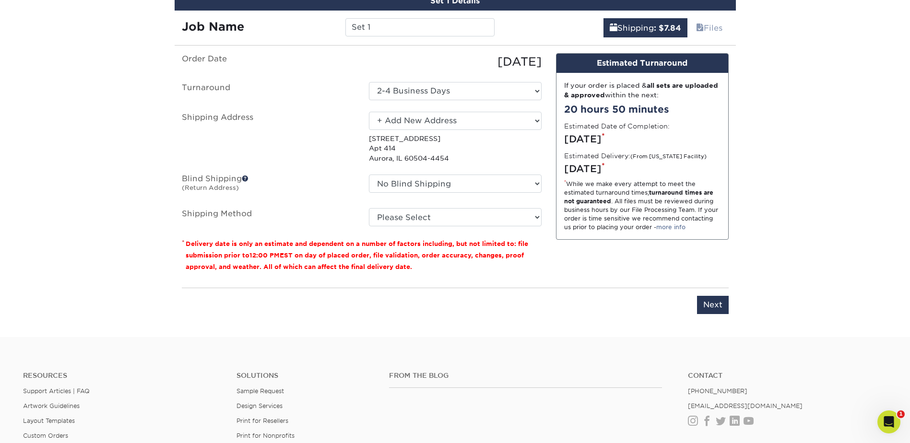
click at [369, 112] on select "Select One A Baumgarten RRR Adcom SNA AIDF Conf Hotel for Wiley Airgroup CHS Al…" at bounding box center [455, 121] width 173 height 18
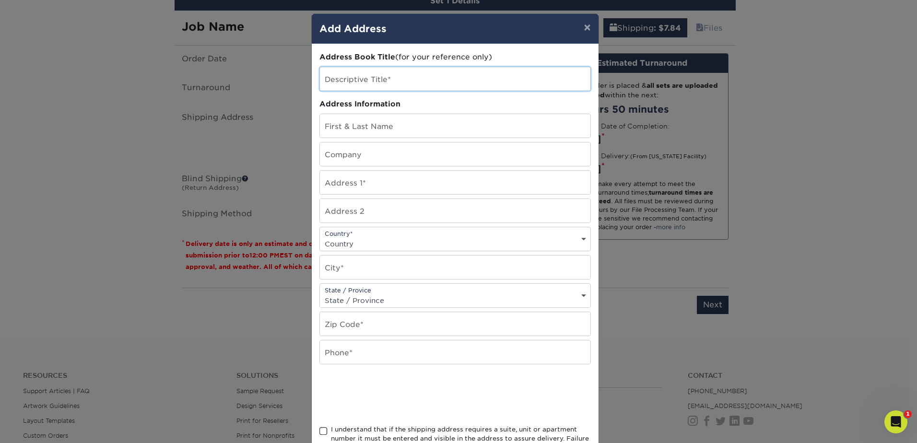
click at [364, 79] on input "text" at bounding box center [455, 79] width 271 height 24
type input "[PERSON_NAME] RGL"
type input "Mike Walker"
type input "Radiant Global Logistics"
type input "[STREET_ADDRESS]"
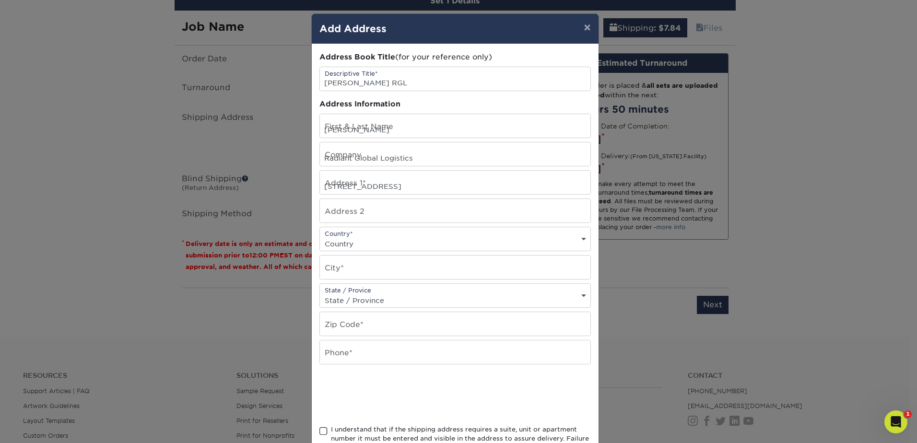
select select "US"
type input "Mendota Heights"
select select "MN"
type input "55120"
type input "651-492-4388"
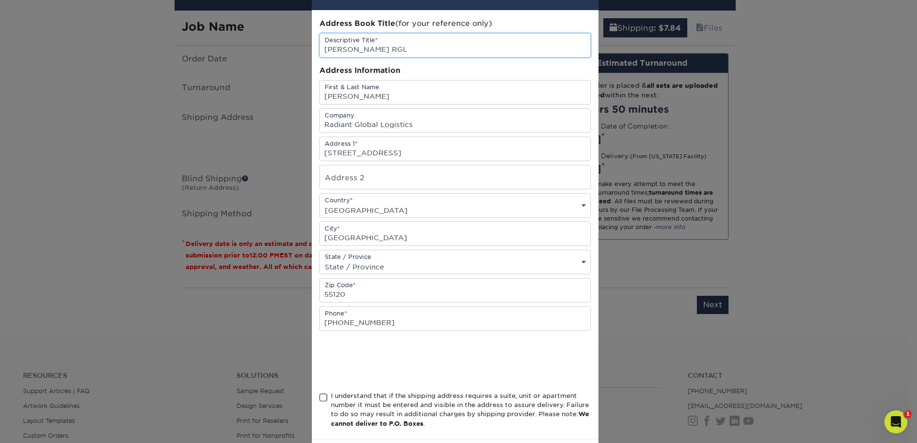
scroll to position [78, 0]
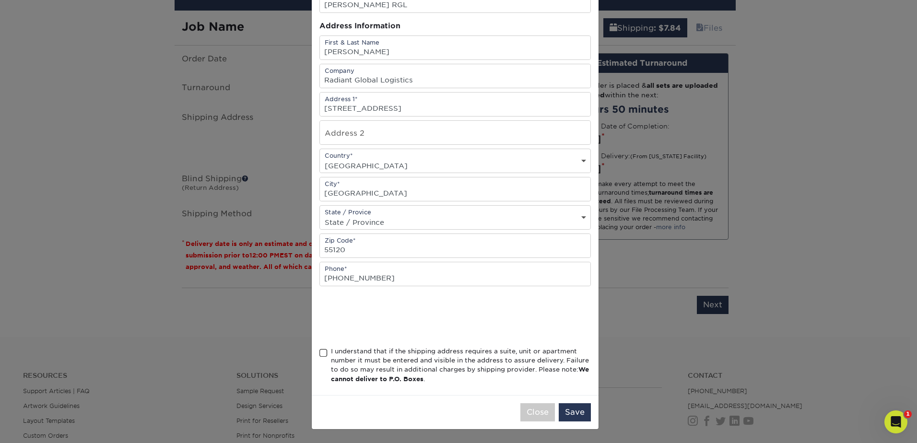
click at [320, 355] on span at bounding box center [324, 353] width 8 height 9
click at [0, 0] on input "I understand that if the shipping address requires a suite, unit or apartment n…" at bounding box center [0, 0] width 0 height 0
click at [575, 413] on button "Save" at bounding box center [575, 412] width 32 height 18
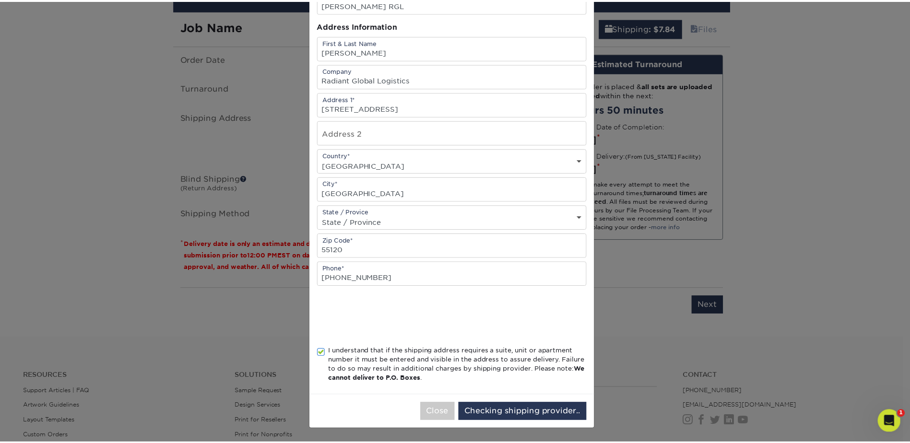
scroll to position [0, 0]
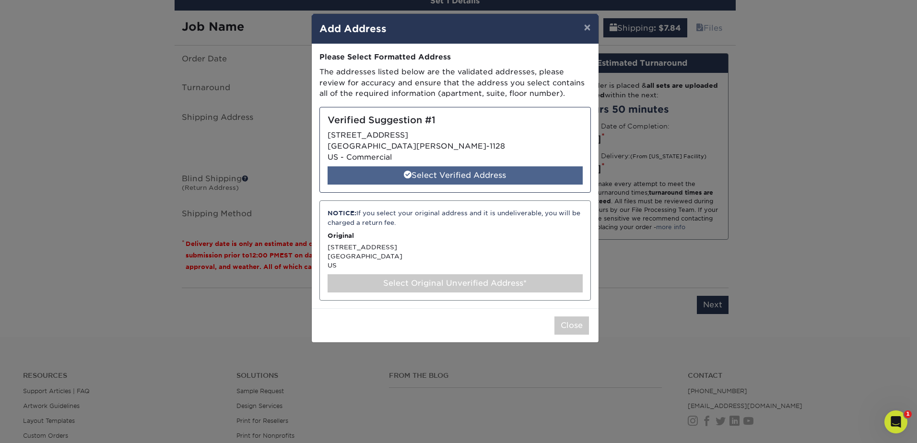
click at [461, 178] on div "Select Verified Address" at bounding box center [455, 175] width 255 height 18
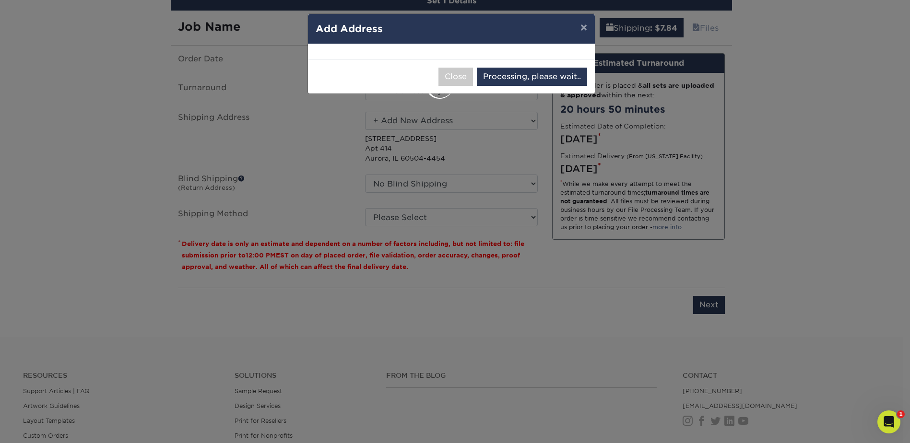
select select "285835"
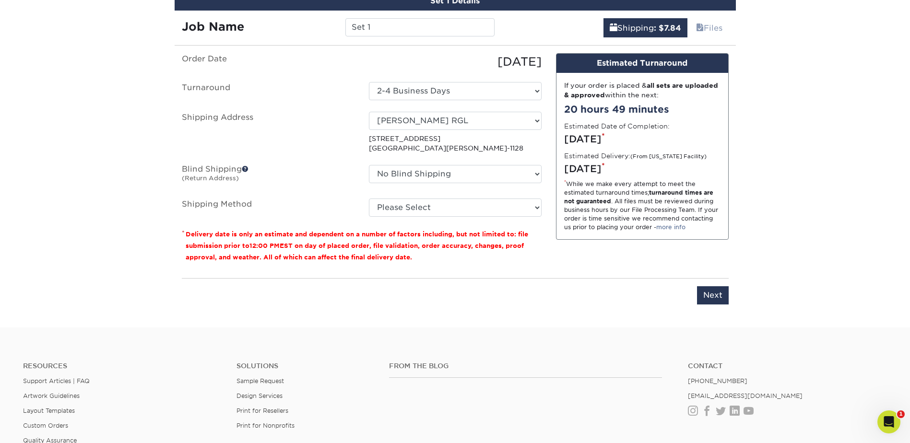
click at [246, 169] on span at bounding box center [245, 169] width 7 height 7
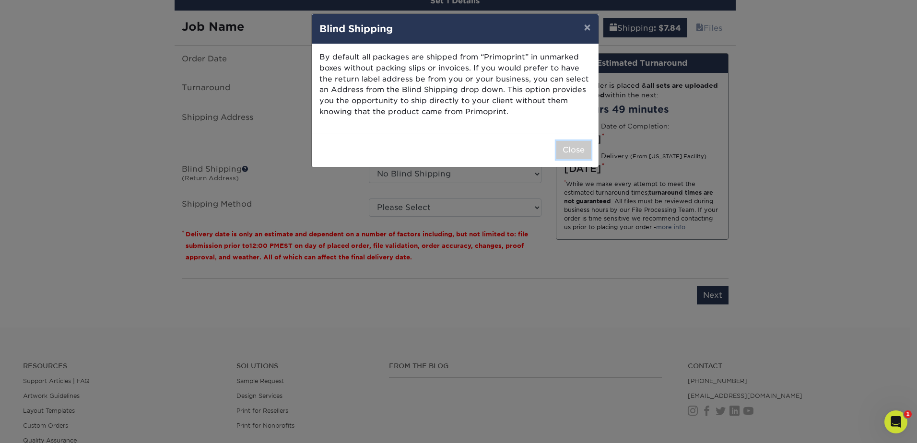
click at [573, 147] on button "Close" at bounding box center [573, 150] width 35 height 18
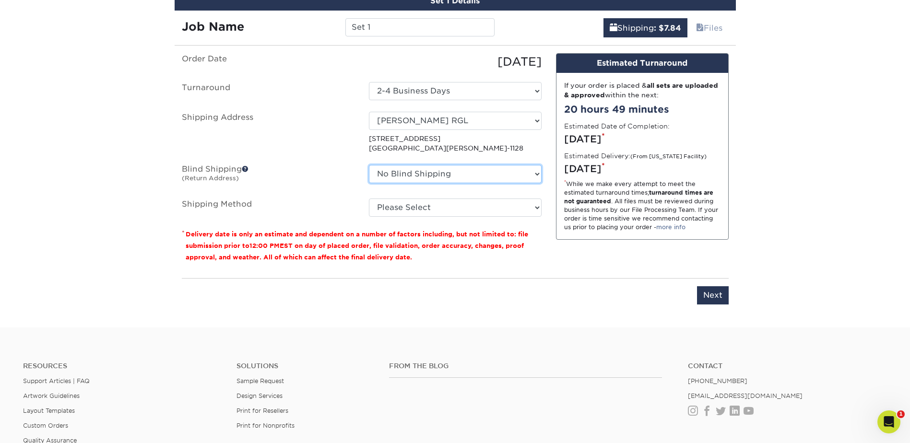
click at [533, 176] on select "No Blind Shipping A Baumgarten RRR Adcom SNA AIDF Conf Hotel for Wiley Airgroup…" at bounding box center [455, 174] width 173 height 18
click at [246, 169] on span at bounding box center [245, 169] width 7 height 7
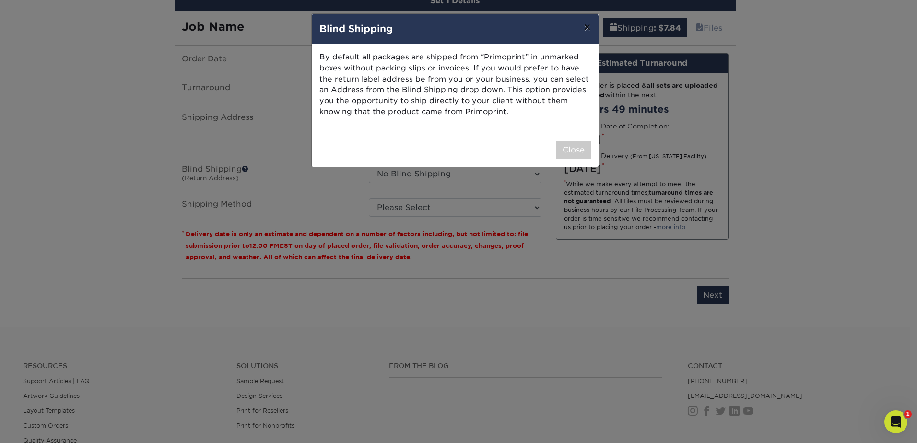
click at [589, 27] on button "×" at bounding box center [587, 27] width 22 height 27
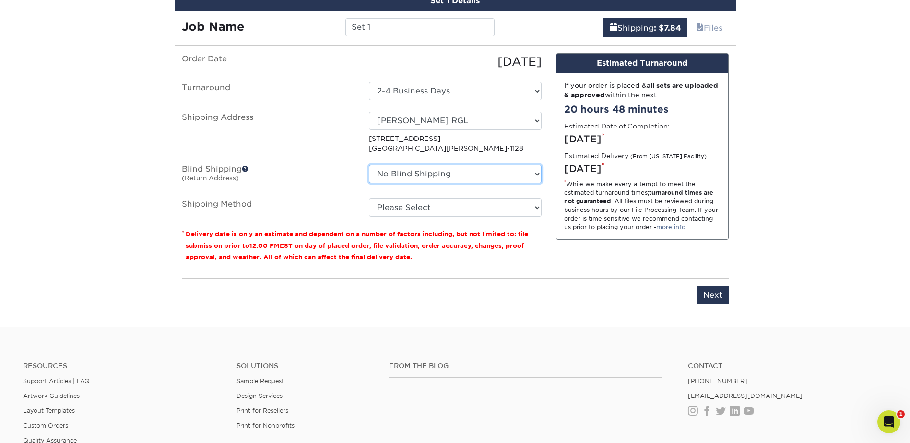
click at [499, 176] on select "No Blind Shipping A Baumgarten RRR Adcom SNA AIDF Conf Hotel for Wiley Airgroup…" at bounding box center [455, 174] width 173 height 18
click at [498, 176] on select "No Blind Shipping A Baumgarten RRR Adcom SNA AIDF Conf Hotel for Wiley Airgroup…" at bounding box center [455, 174] width 173 height 18
click at [489, 209] on select "Please Select Ground Shipping (+$7.84) 3 Day Shipping Service (+$15.33) 2 Day A…" at bounding box center [455, 208] width 173 height 18
select select "03"
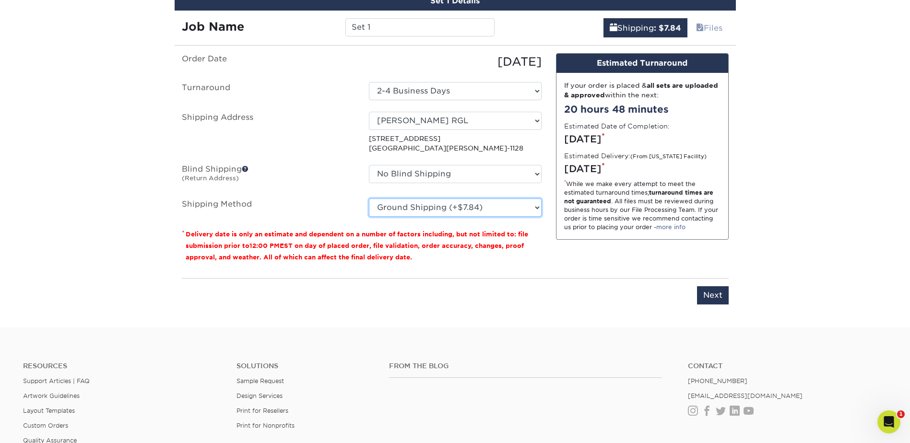
click at [369, 199] on select "Please Select Ground Shipping (+$7.84) 3 Day Shipping Service (+$15.33) 2 Day A…" at bounding box center [455, 208] width 173 height 18
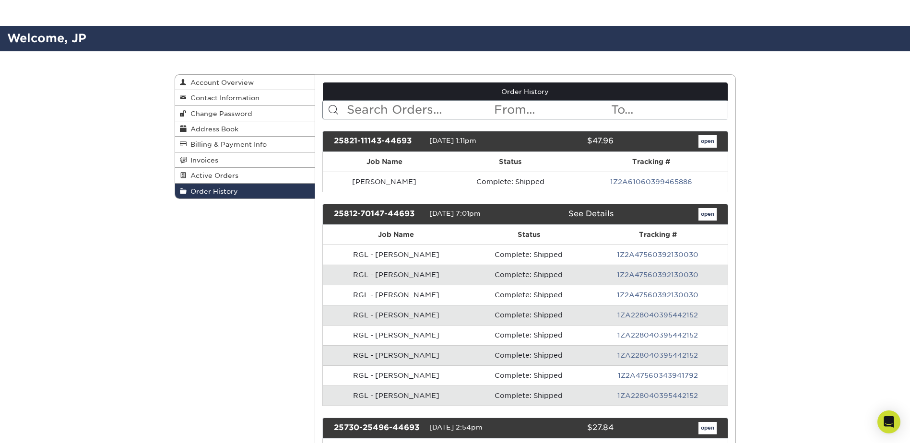
scroll to position [96, 0]
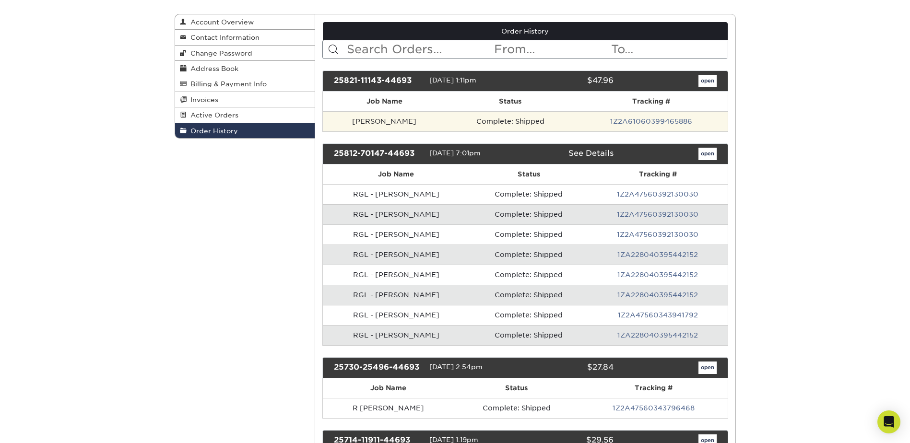
click at [476, 120] on td "Complete: Shipped" at bounding box center [511, 121] width 130 height 20
click at [374, 118] on td "[PERSON_NAME]" at bounding box center [384, 121] width 123 height 20
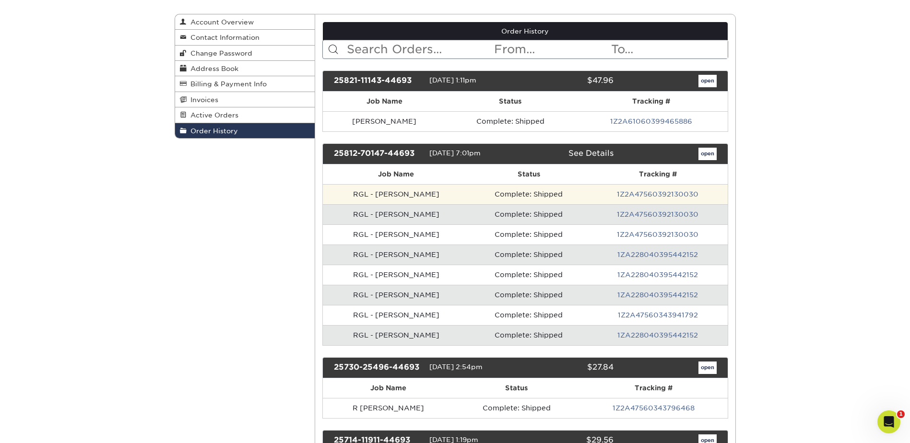
click at [389, 190] on td "RGL - [PERSON_NAME]" at bounding box center [396, 194] width 147 height 20
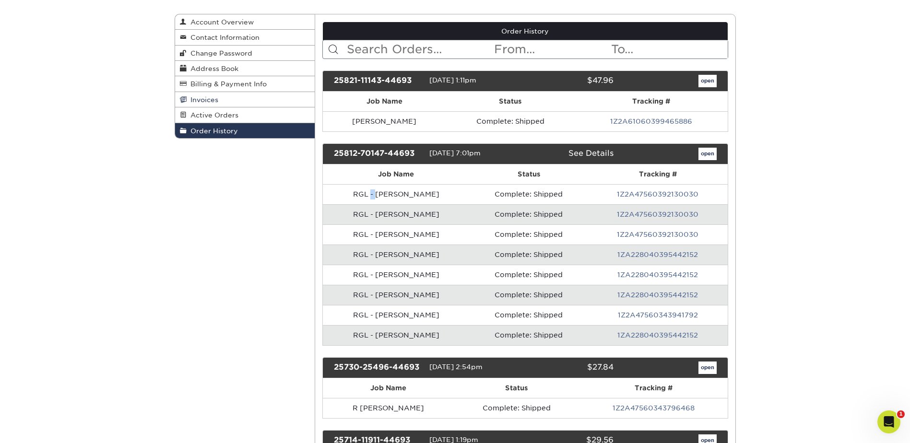
click at [207, 98] on span "Invoices" at bounding box center [203, 100] width 32 height 8
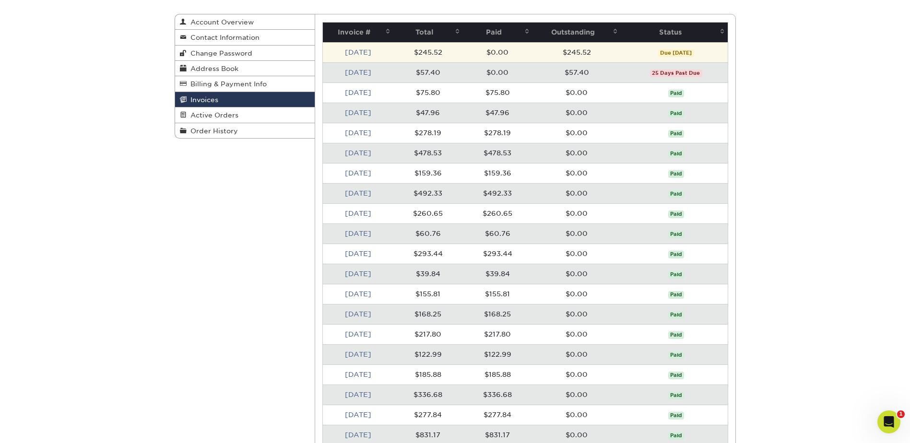
click at [350, 57] on td "[DATE]" at bounding box center [358, 52] width 71 height 20
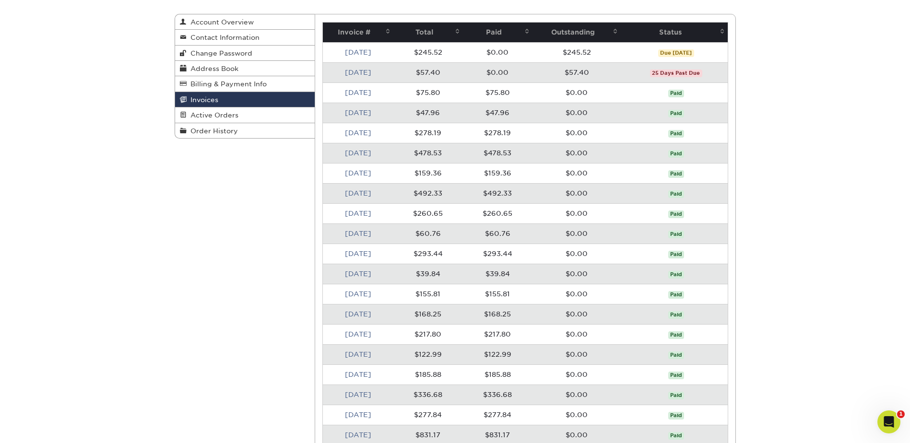
click at [351, 53] on link "[DATE]" at bounding box center [358, 52] width 26 height 8
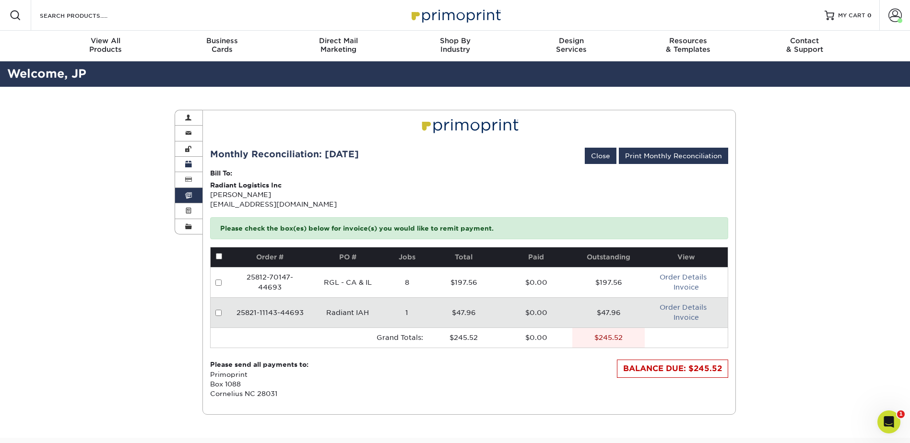
click at [191, 167] on span at bounding box center [188, 165] width 7 height 8
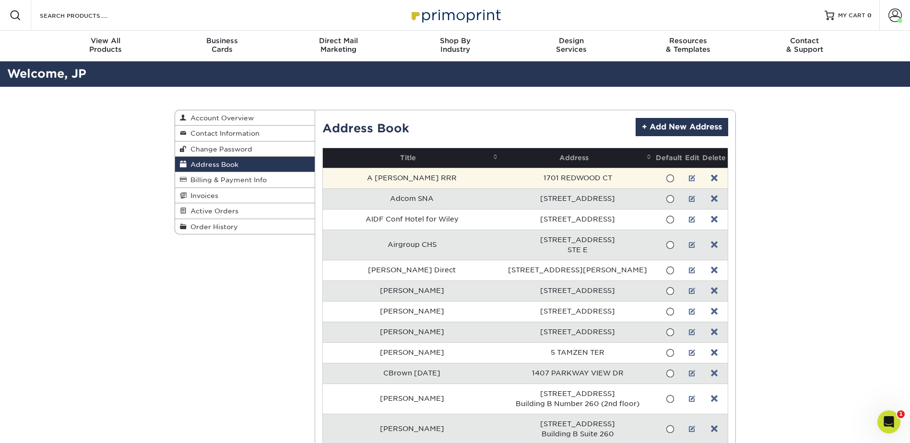
click at [400, 179] on td "A [PERSON_NAME] RRR" at bounding box center [412, 178] width 178 height 21
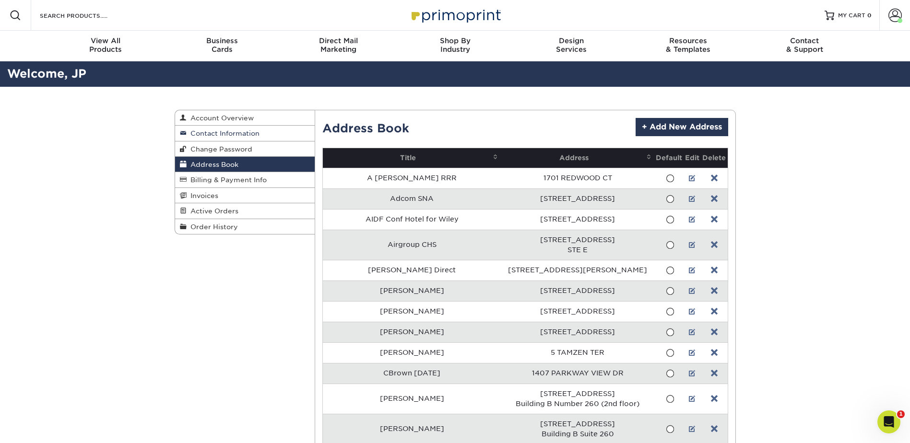
click at [223, 130] on span "Contact Information" at bounding box center [223, 134] width 73 height 8
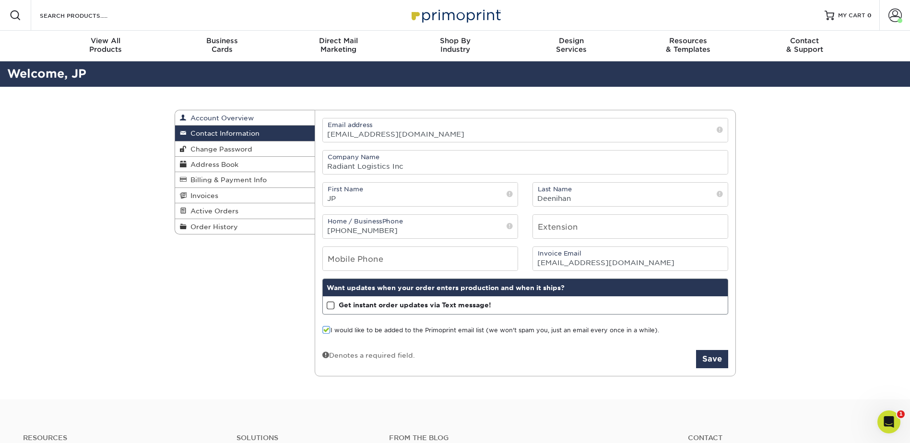
click at [213, 119] on span "Account Overview" at bounding box center [220, 118] width 67 height 8
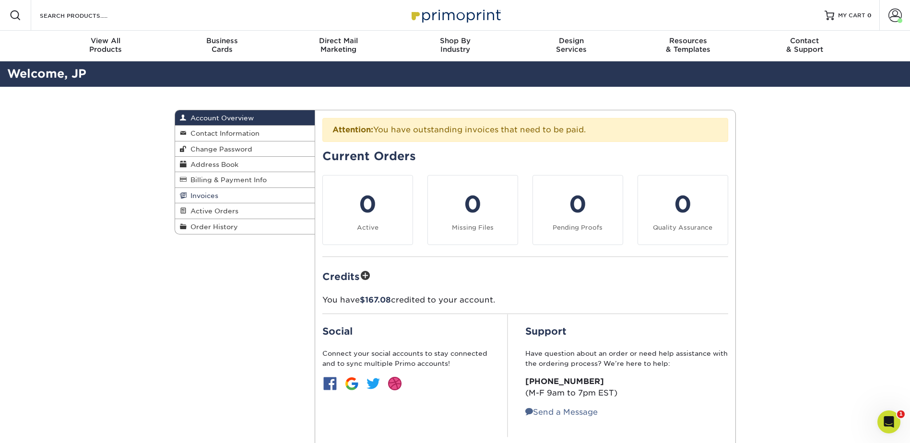
click at [214, 195] on span "Invoices" at bounding box center [203, 196] width 32 height 8
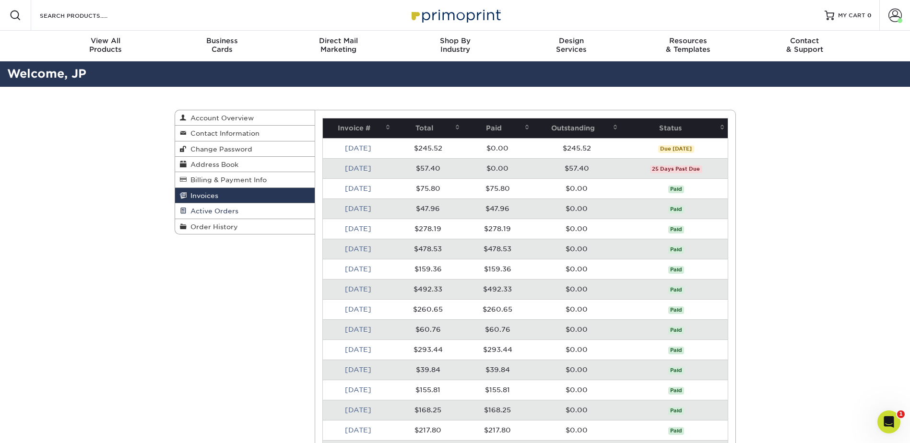
click at [219, 210] on span "Active Orders" at bounding box center [213, 211] width 52 height 8
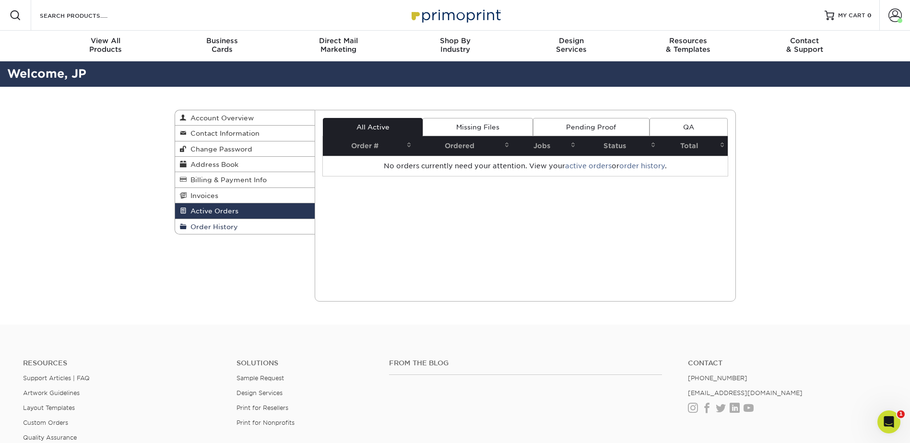
click at [227, 227] on span "Order History" at bounding box center [212, 227] width 51 height 8
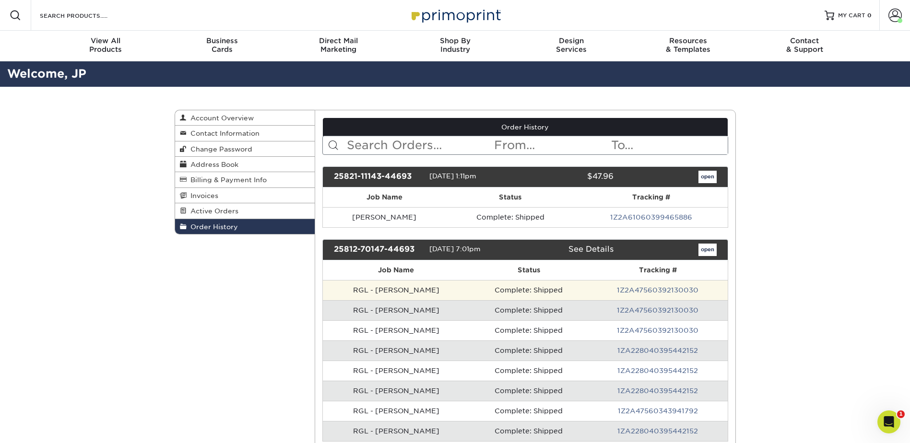
click at [399, 290] on td "RGL - [PERSON_NAME]" at bounding box center [396, 290] width 147 height 20
click at [398, 290] on td "RGL - [PERSON_NAME]" at bounding box center [396, 290] width 147 height 20
click at [658, 292] on link "1Z2A47560392130030" at bounding box center [658, 290] width 82 height 8
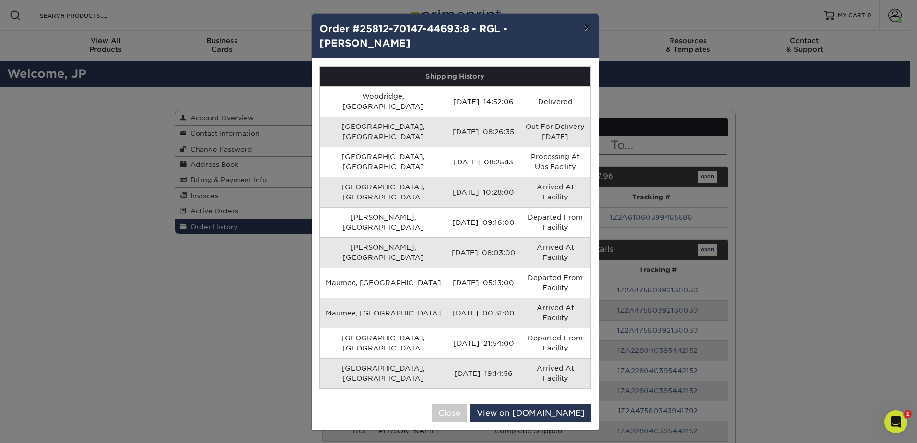
click at [587, 29] on button "×" at bounding box center [587, 27] width 22 height 27
